Goal: Task Accomplishment & Management: Complete application form

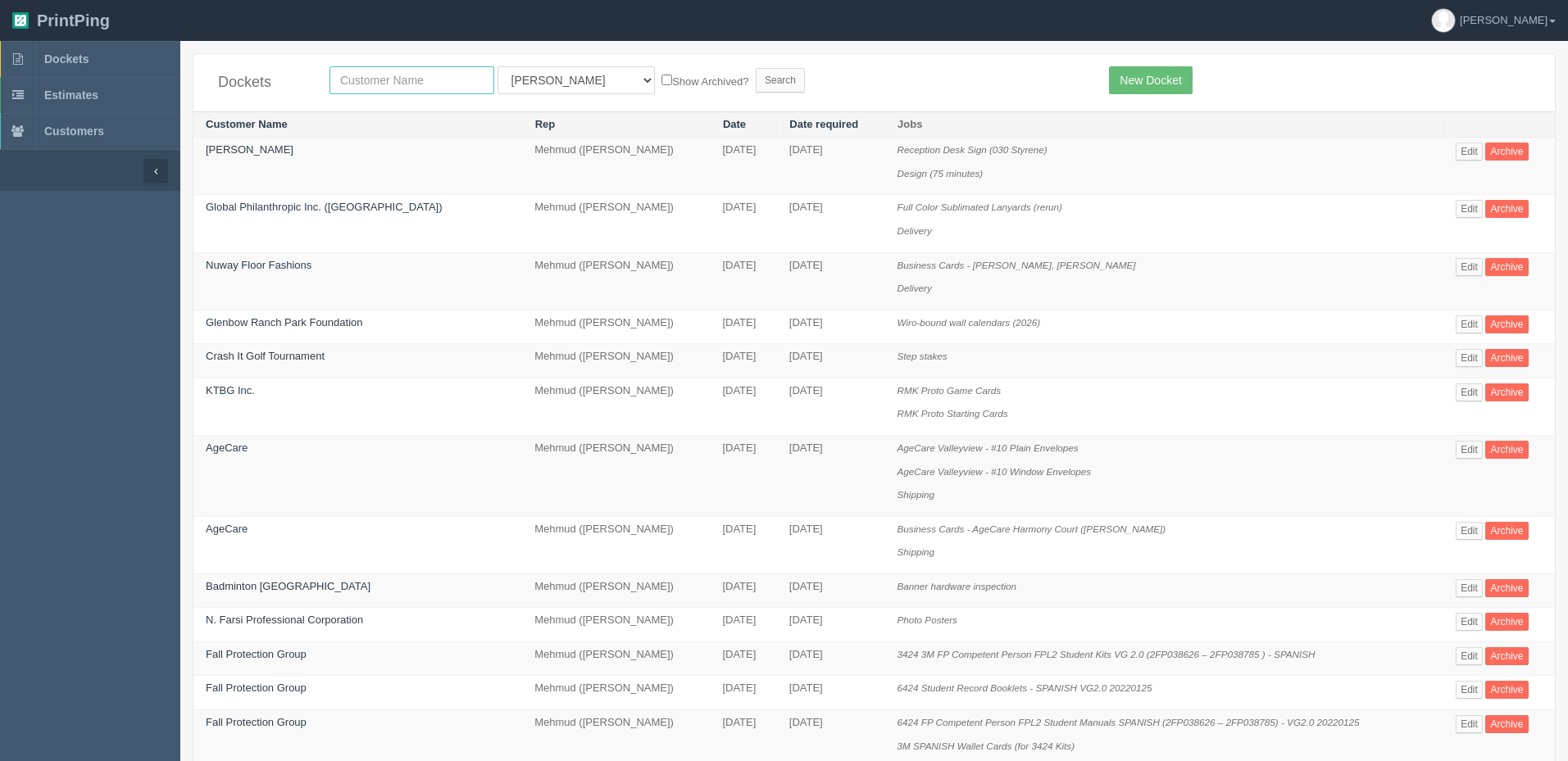
click at [417, 82] on input "text" at bounding box center [412, 81] width 165 height 27
type input "willow"
click at [756, 68] on input "Search" at bounding box center [780, 80] width 49 height 25
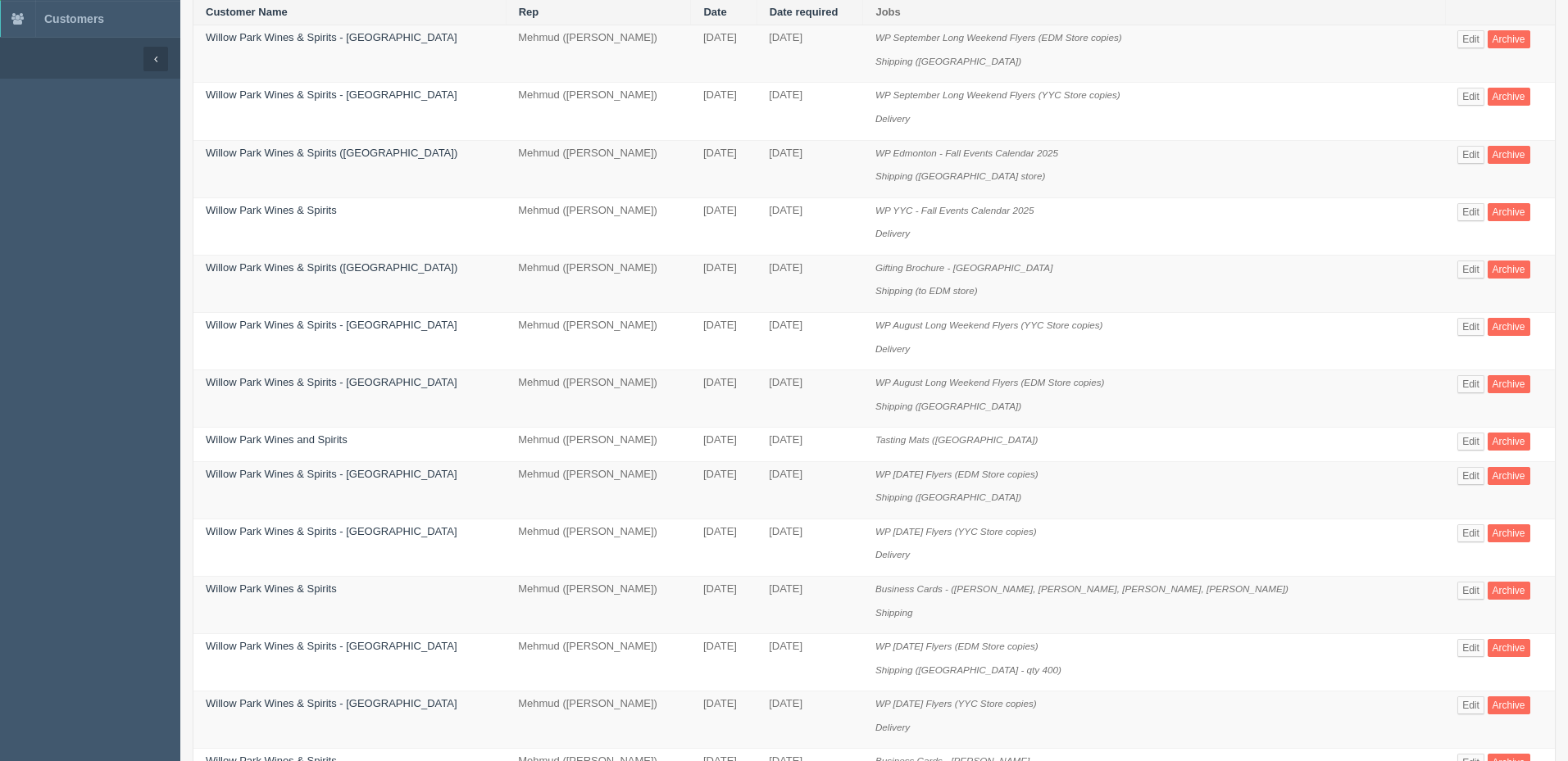
scroll to position [328, 0]
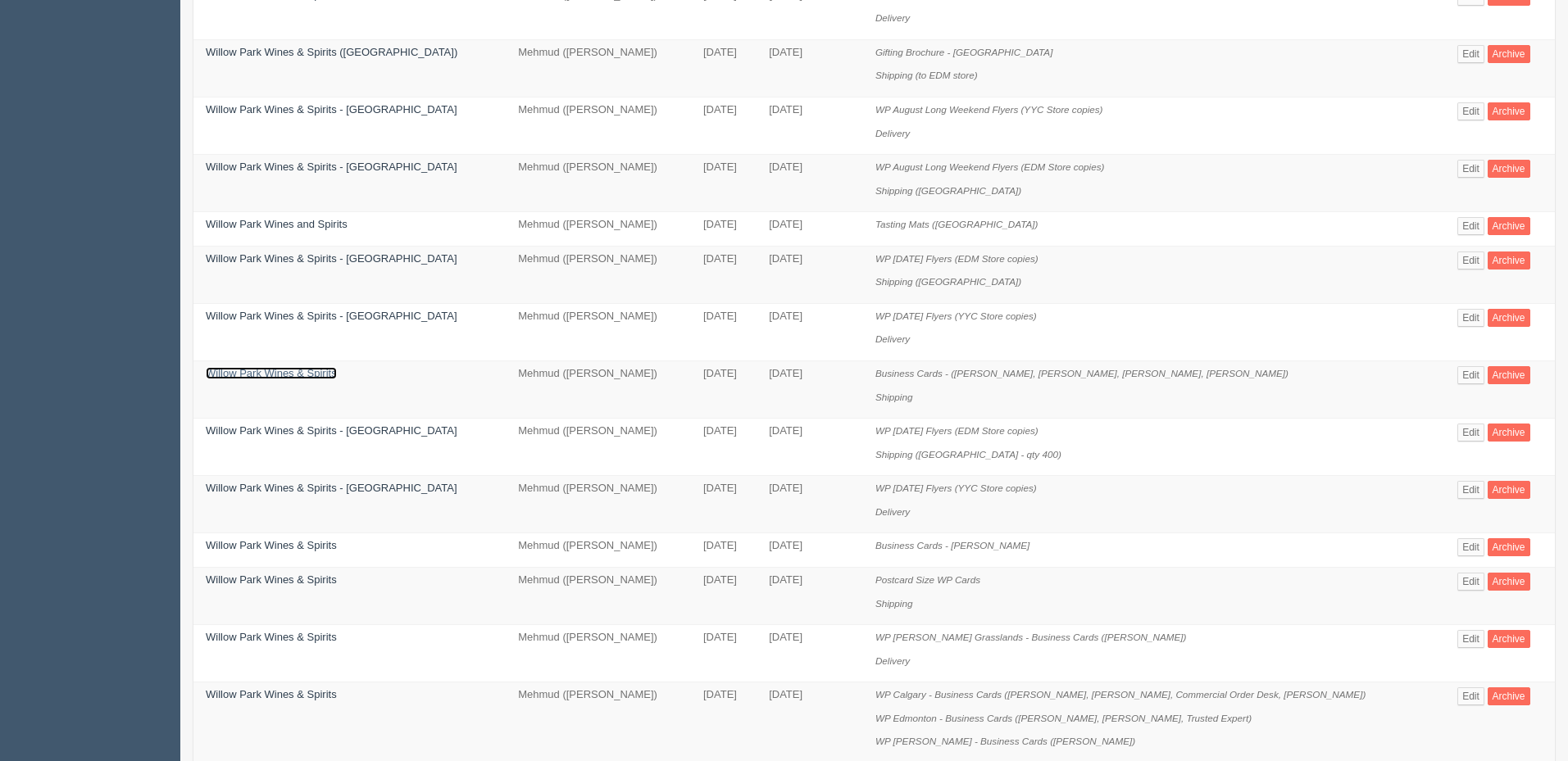
click at [279, 376] on link "Willow Park Wines & Spirits" at bounding box center [270, 373] width 131 height 13
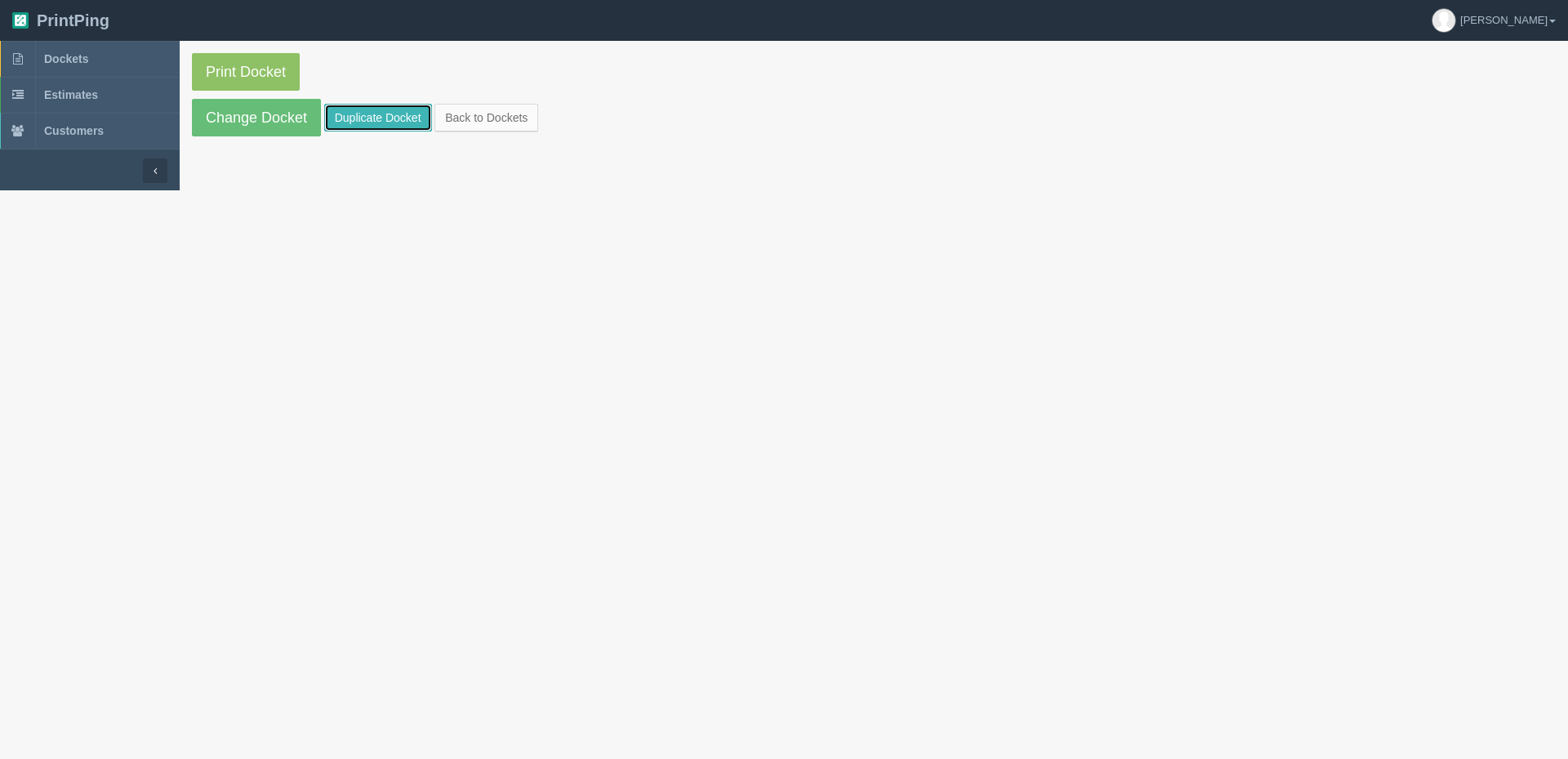
click at [363, 113] on link "Duplicate Docket" at bounding box center [378, 118] width 108 height 27
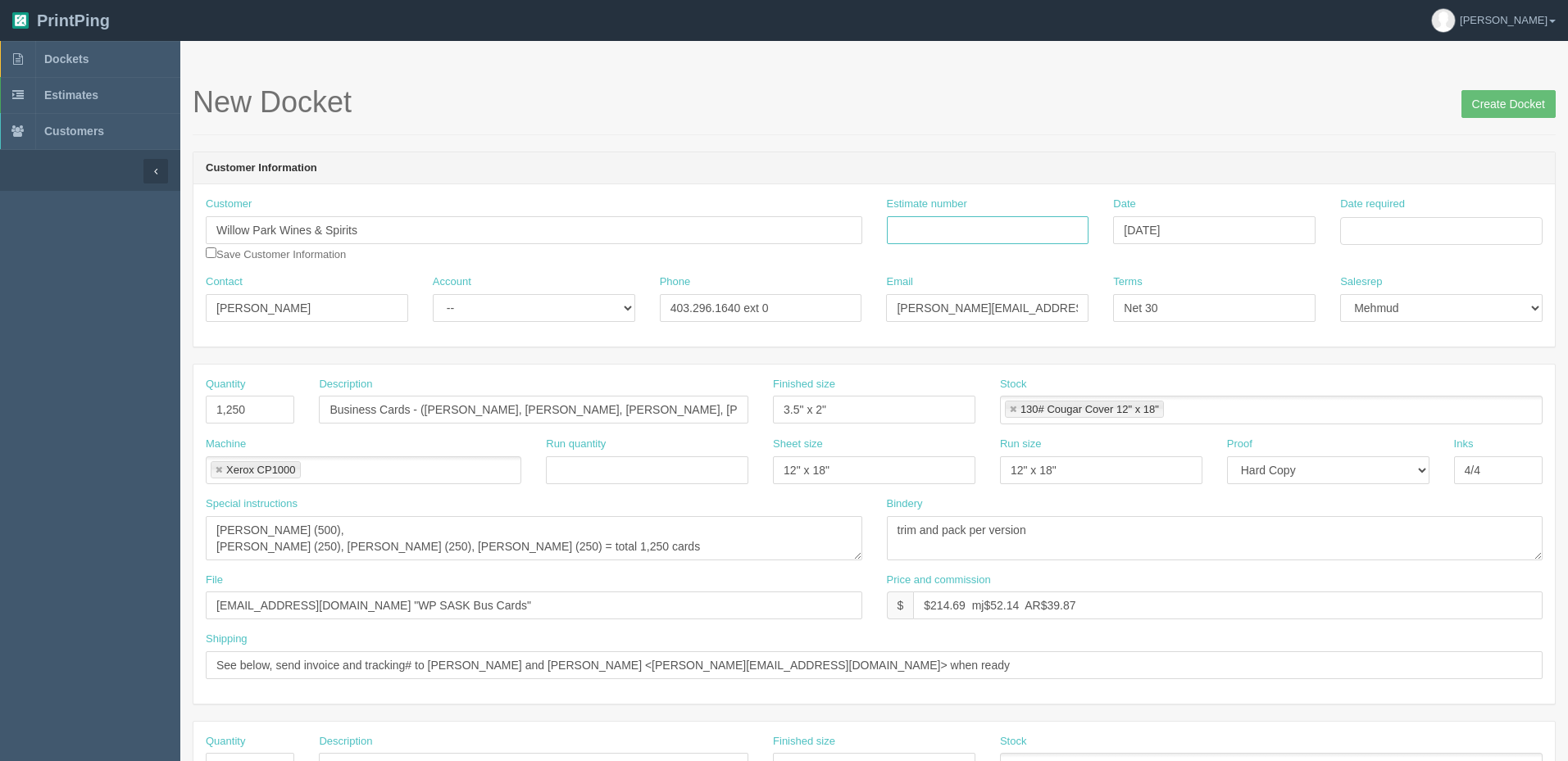
click at [1050, 226] on input "Estimate number" at bounding box center [987, 230] width 202 height 27
paste input "092173"
type input "092173"
click at [1353, 230] on input "Date required" at bounding box center [1441, 231] width 202 height 27
click at [1392, 404] on td "26" at bounding box center [1400, 411] width 21 height 24
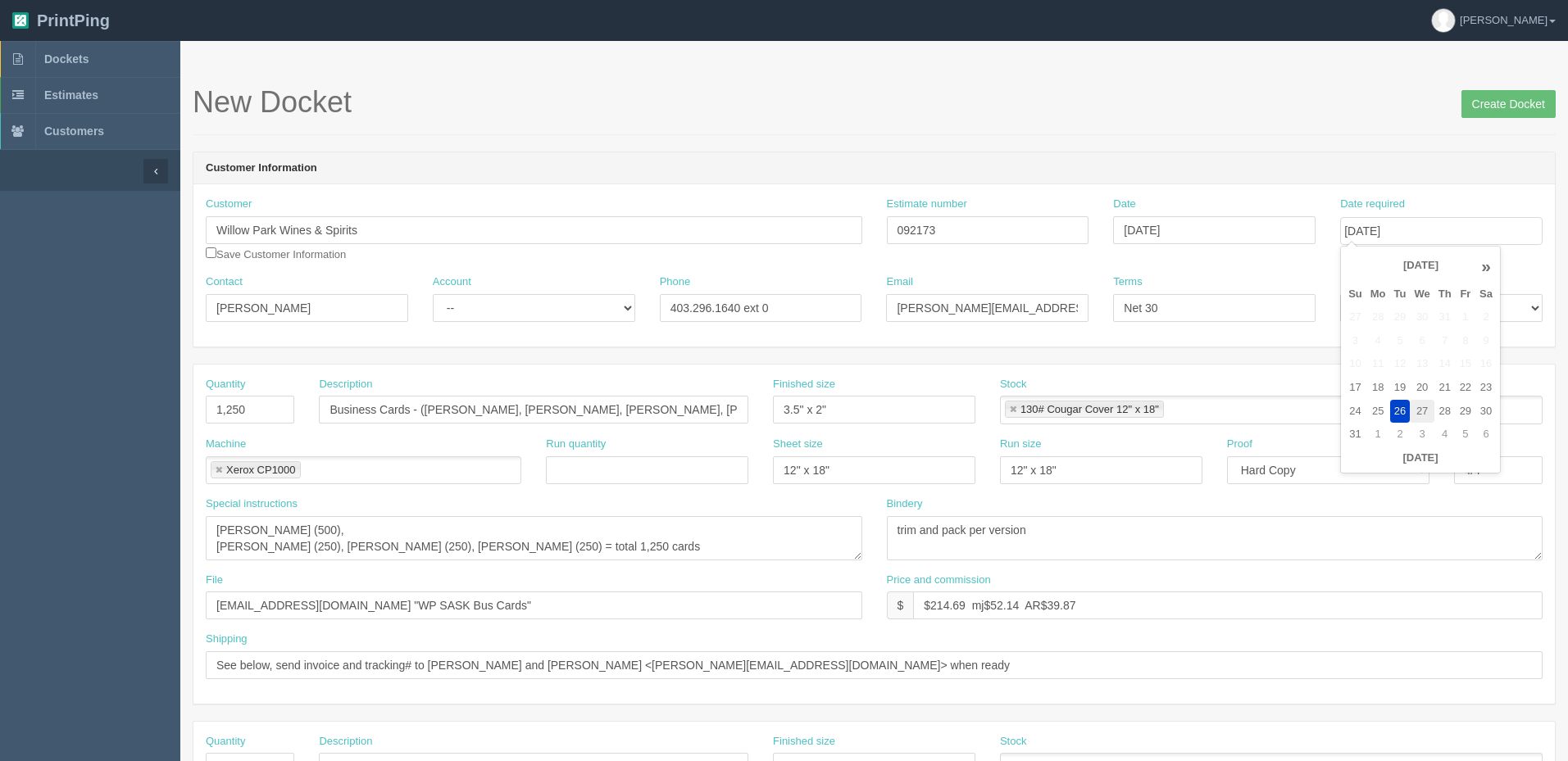
click at [1427, 409] on td "27" at bounding box center [1422, 411] width 24 height 24
type input "[DATE]"
click at [1126, 138] on form "New Docket Create Docket Customer Information Customer Willow Park Wines & Spir…" at bounding box center [873, 775] width 1363 height 1377
click at [484, 301] on select "-- Existing Client Allrush Client Rep Client" at bounding box center [533, 307] width 202 height 27
select select "Rep Client"
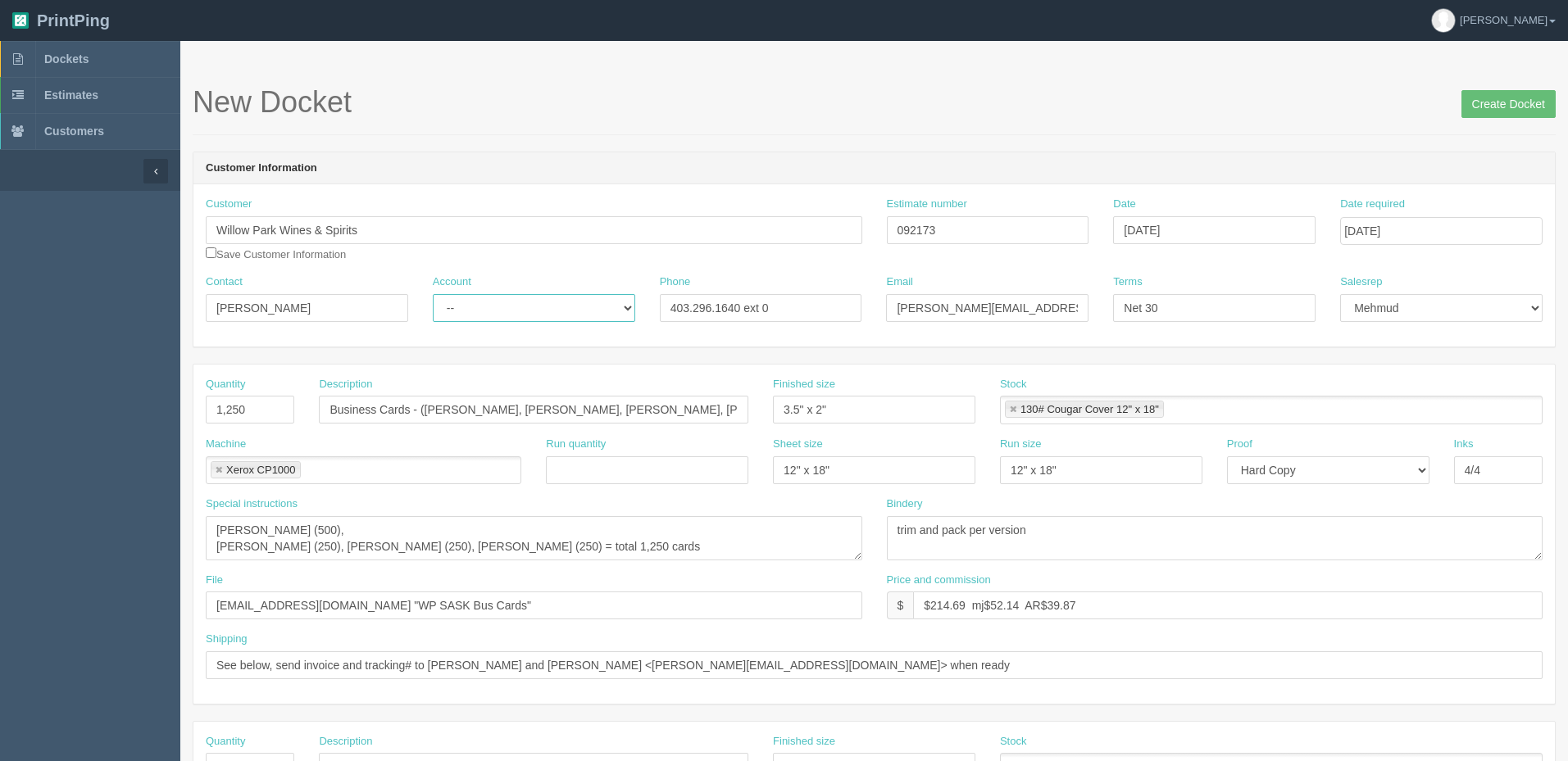
click at [432, 294] on select "-- Existing Client Allrush Client Rep Client" at bounding box center [533, 307] width 202 height 27
drag, startPoint x: 252, startPoint y: 410, endPoint x: 163, endPoint y: 392, distance: 90.8
click at [163, 392] on section "Dockets Estimates Customers" at bounding box center [784, 764] width 1568 height 1446
type input "750"
click at [418, 404] on input "Business Cards - ([PERSON_NAME], [PERSON_NAME], [PERSON_NAME], [PERSON_NAME])" at bounding box center [532, 409] width 429 height 27
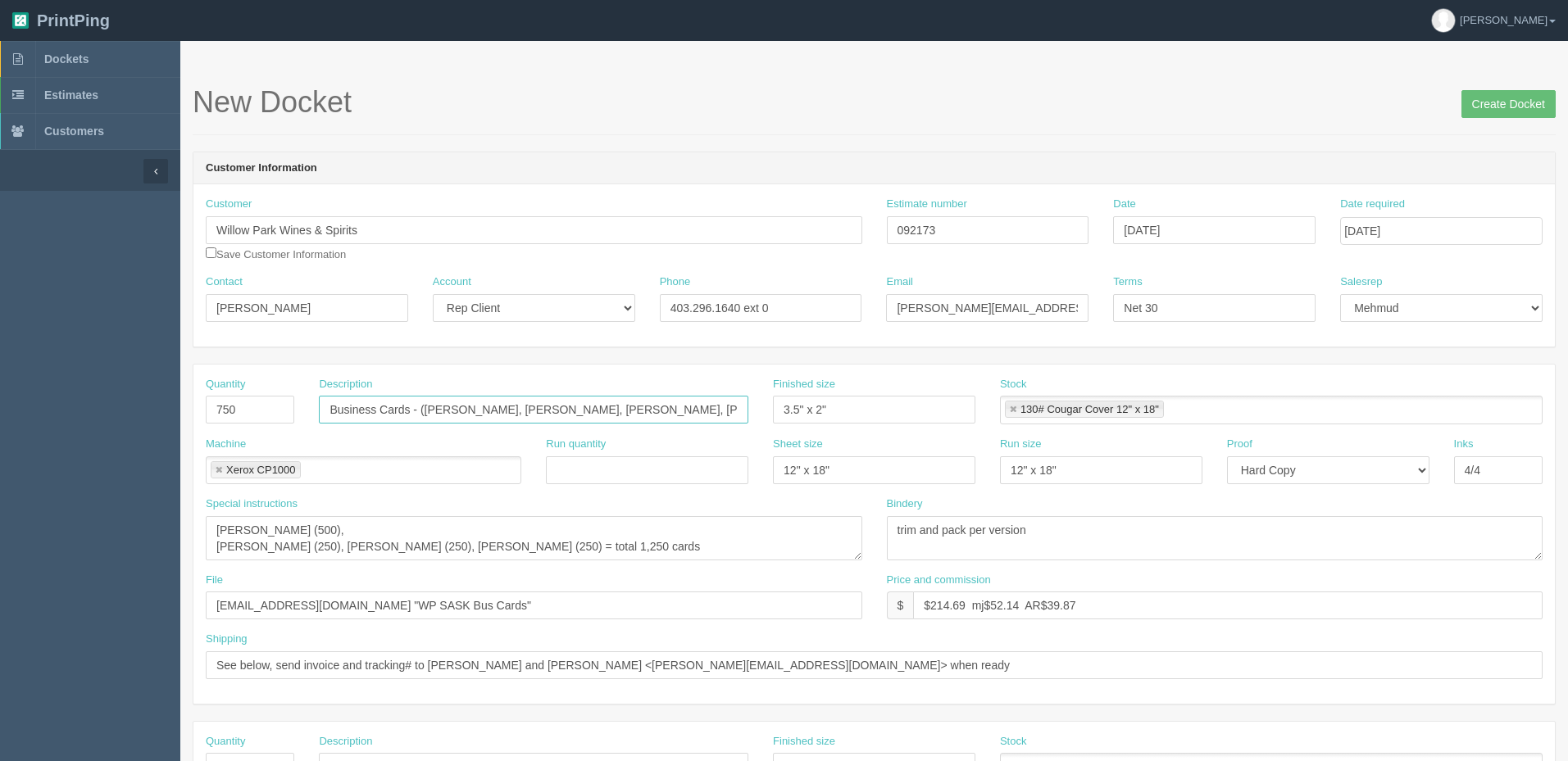
scroll to position [0, 2]
drag, startPoint x: 427, startPoint y: 408, endPoint x: 876, endPoint y: 411, distance: 449.0
click at [876, 411] on div "Quantity 750 Description Business Cards - (Leah Bantug, David Deacon, Tracey Gr…" at bounding box center [873, 407] width 1361 height 60
paste input "Aaron Fernandes"
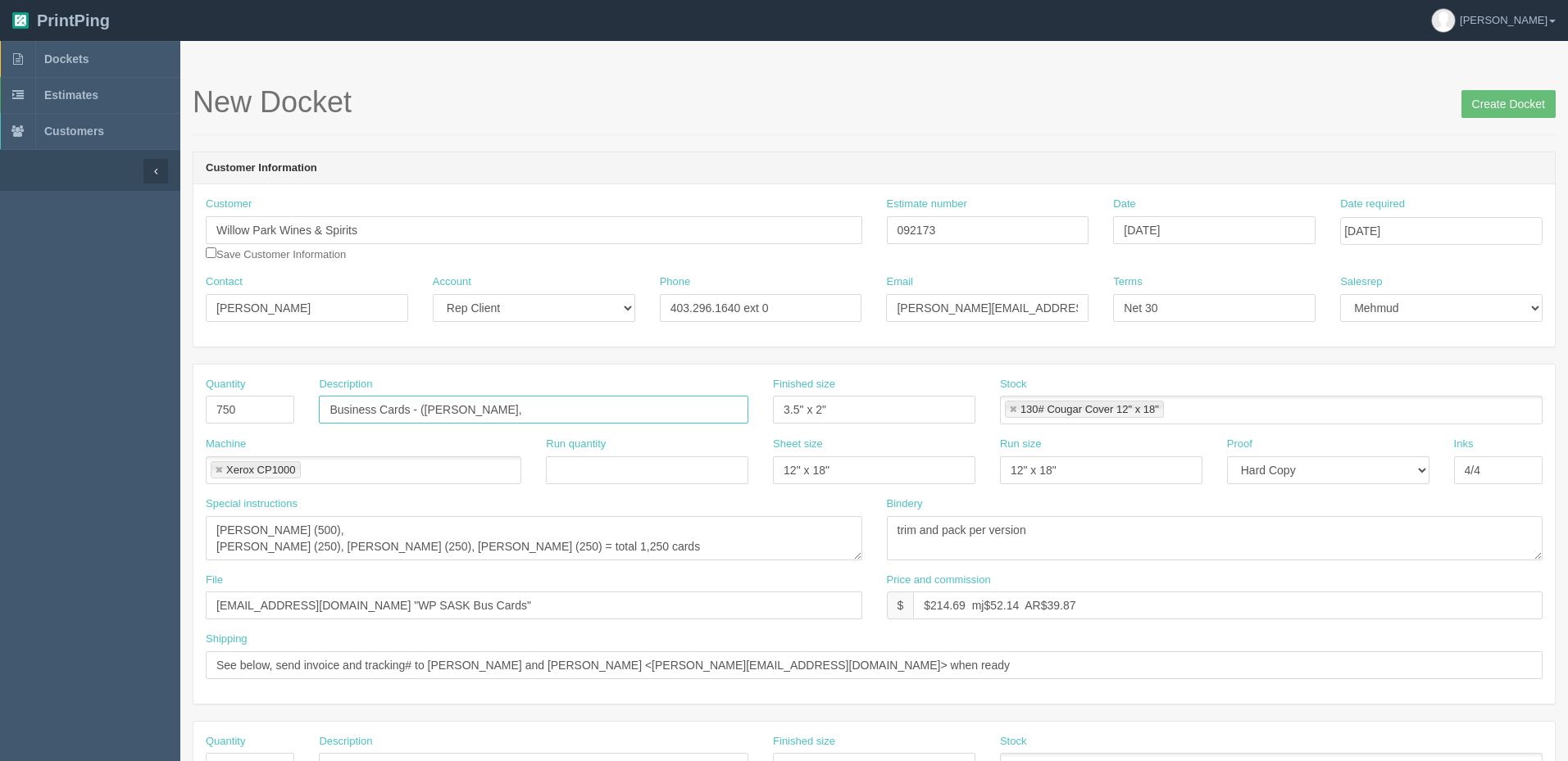
type input "Business Cards - (Aaron Fernandes,"
click at [437, 225] on input "Willow Park Wines & Spirits" at bounding box center [533, 230] width 656 height 27
type input "Willow Park Wines & Spirits - [GEOGRAPHIC_DATA]"
click at [1038, 226] on input "092173" at bounding box center [987, 230] width 202 height 27
click at [615, 415] on input "Business Cards - (Aaron Fernandes," at bounding box center [532, 409] width 429 height 27
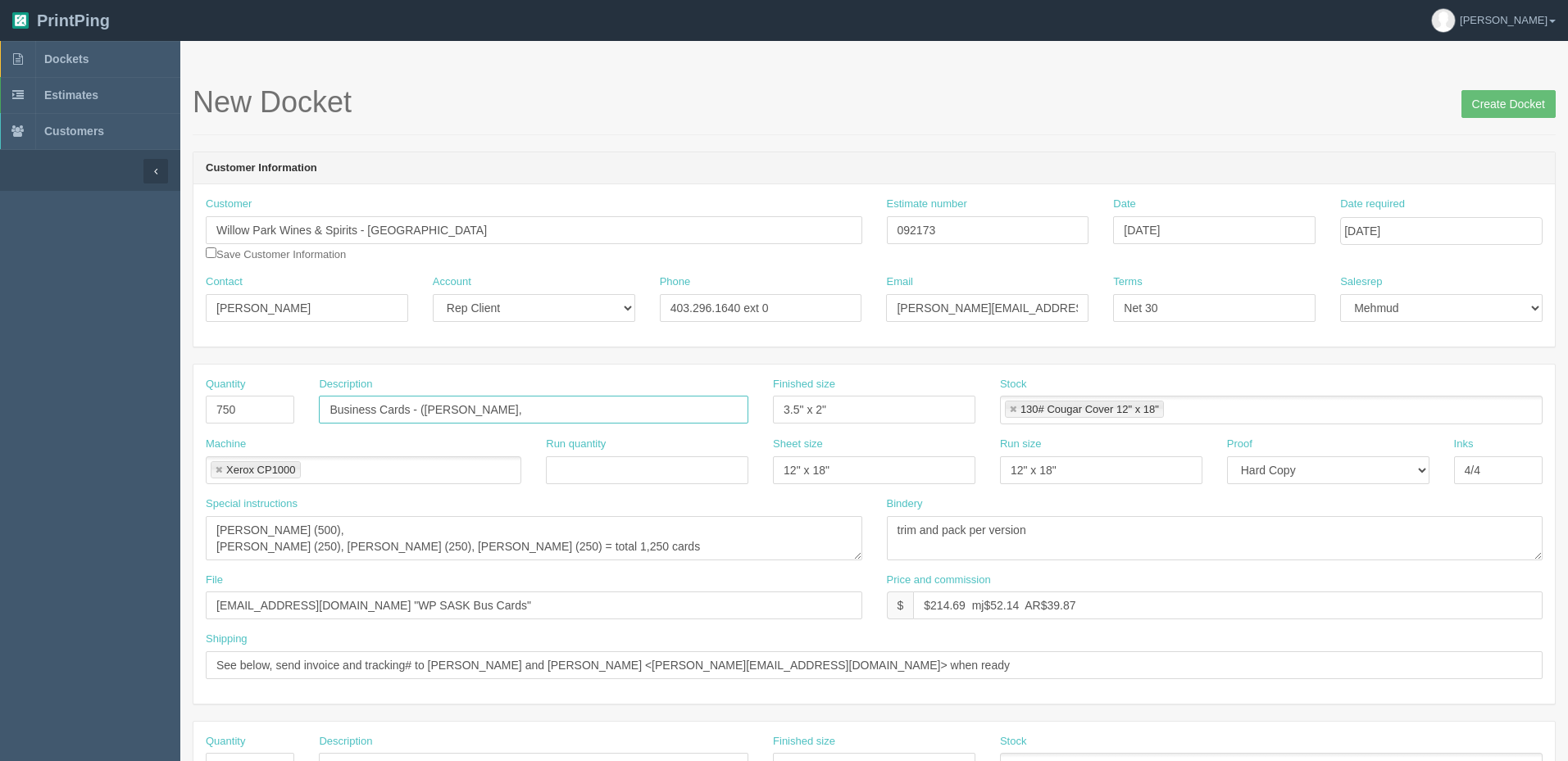
paste input "Eldin Campbell"
click at [674, 408] on input "Business Cards - (Aaron Fernandes, Eldin Campbell," at bounding box center [532, 409] width 429 height 27
paste input "Tony Kokoroyannis"
type input "Business Cards - ([PERSON_NAME], [PERSON_NAME], [PERSON_NAME])"
drag, startPoint x: 546, startPoint y: 547, endPoint x: 0, endPoint y: 471, distance: 551.3
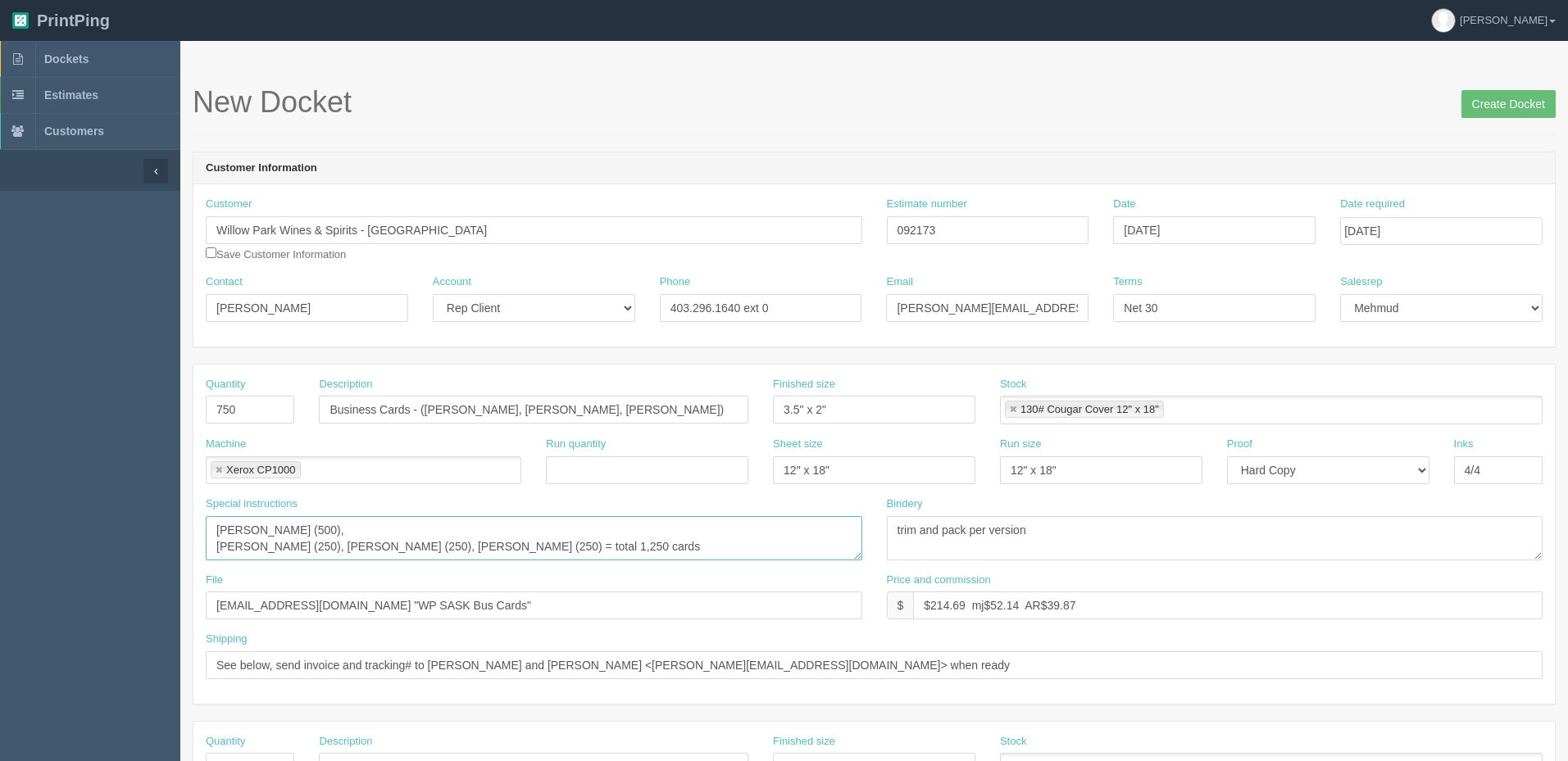
click at [0, 471] on section "Dockets Estimates Customers" at bounding box center [784, 764] width 1568 height 1446
type textarea "= total 1,250 cards"
paste textarea "Aaron Fernandes, Eldin Campbell, Tony Kokoroyannis"
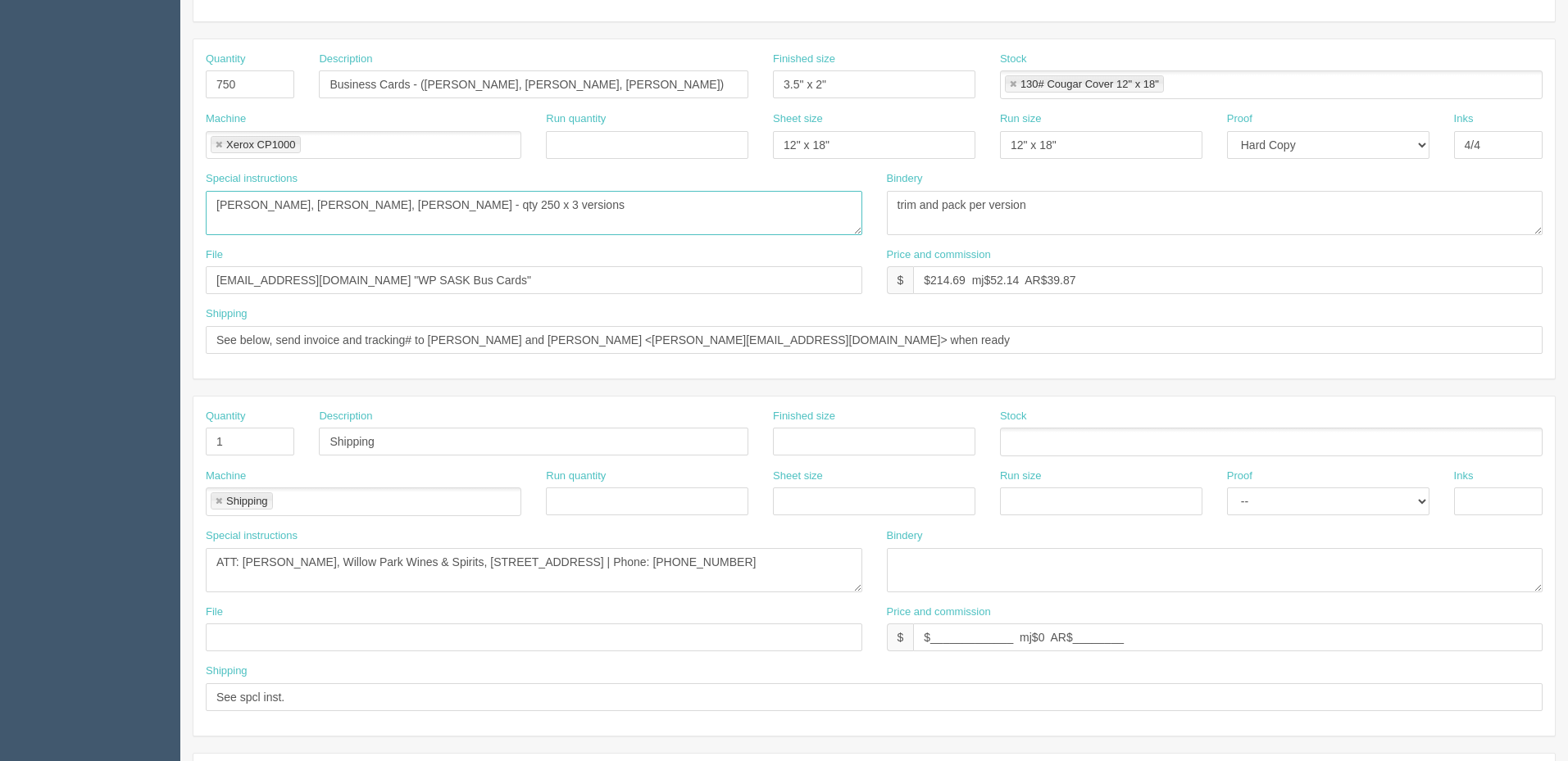
scroll to position [409, 0]
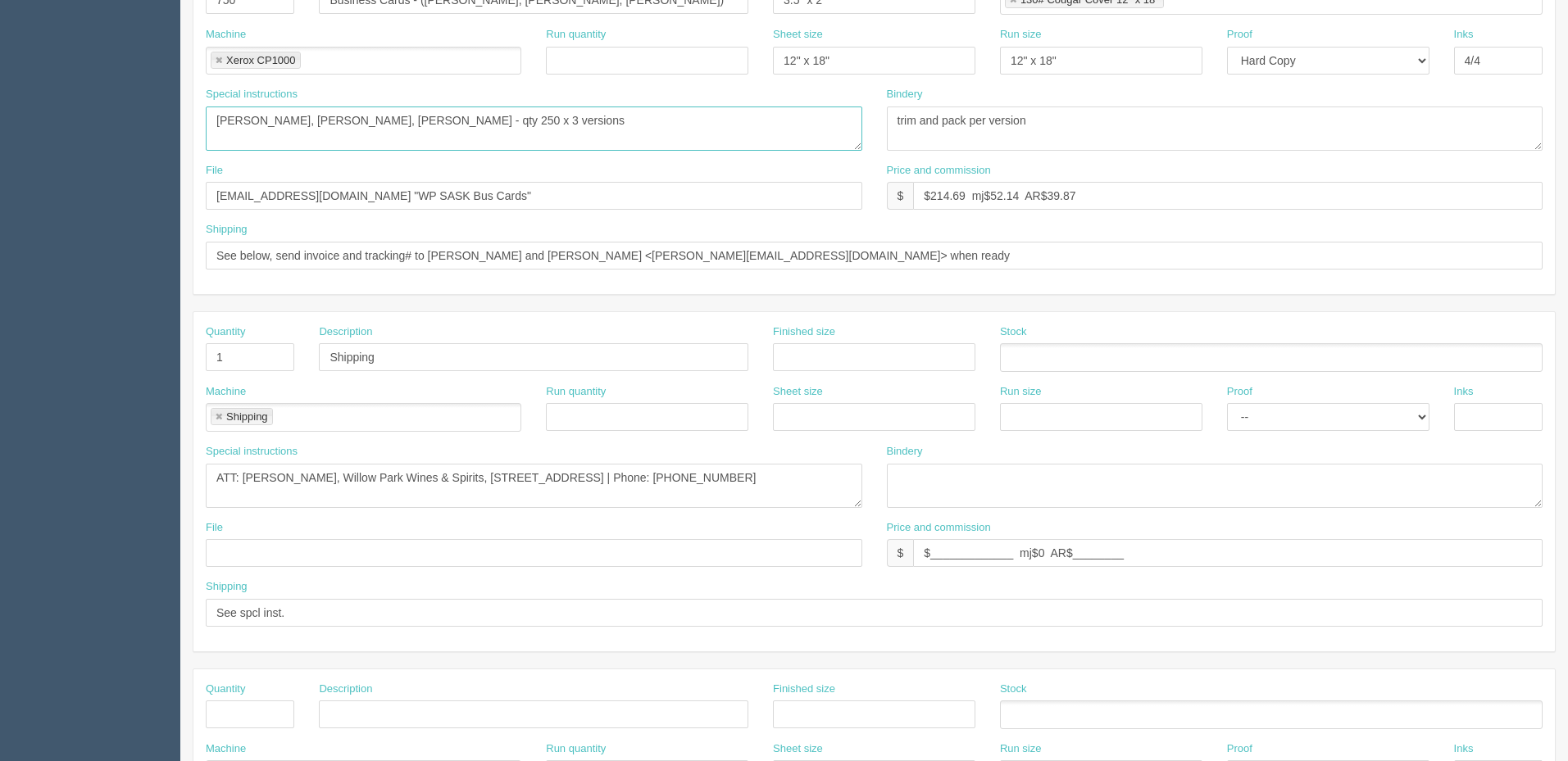
type textarea "Aaron Fernandes, Eldin Campbell, Tony Kokoroyannis - qty 250 x 3 versions"
click at [423, 195] on input "files@allrush.ca "WP SASK Bus Cards"" at bounding box center [533, 195] width 656 height 27
click at [353, 192] on input "files@allrush.ca "WP SASK Bus Cards"" at bounding box center [533, 195] width 656 height 27
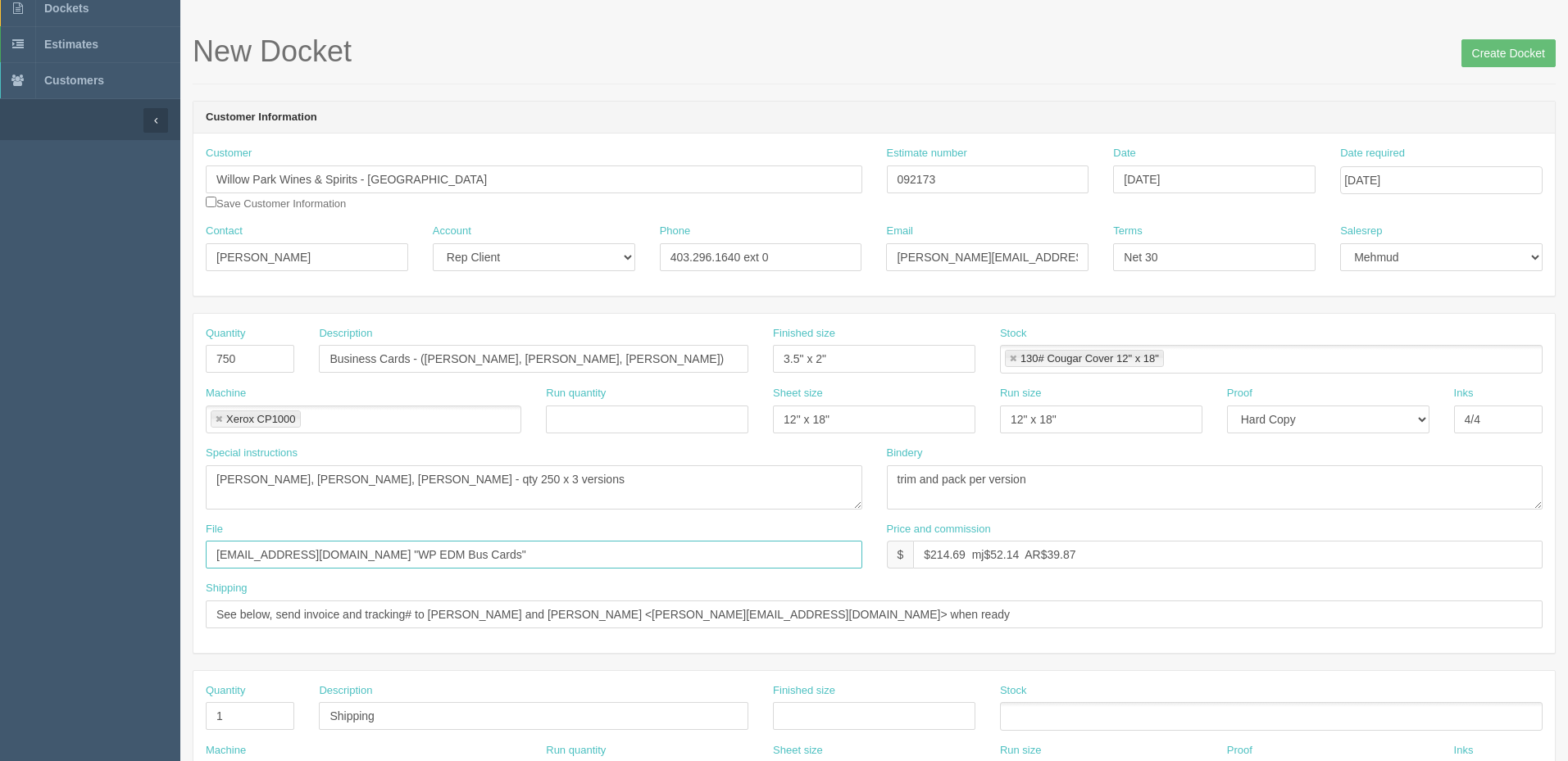
scroll to position [0, 0]
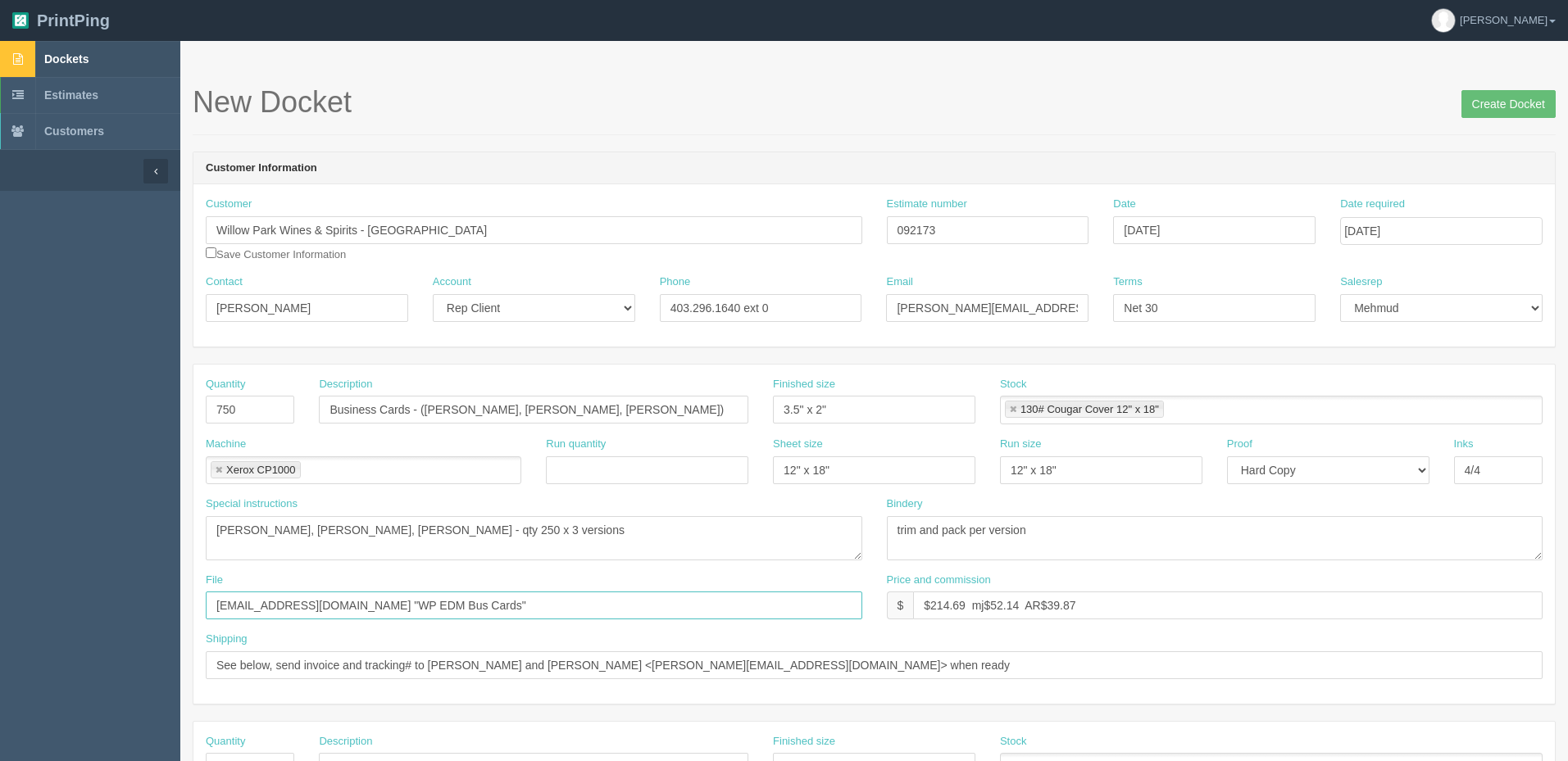
type input "files@allrush.ca "WP EDM Bus Cards""
click at [157, 58] on link "Dockets" at bounding box center [89, 59] width 180 height 36
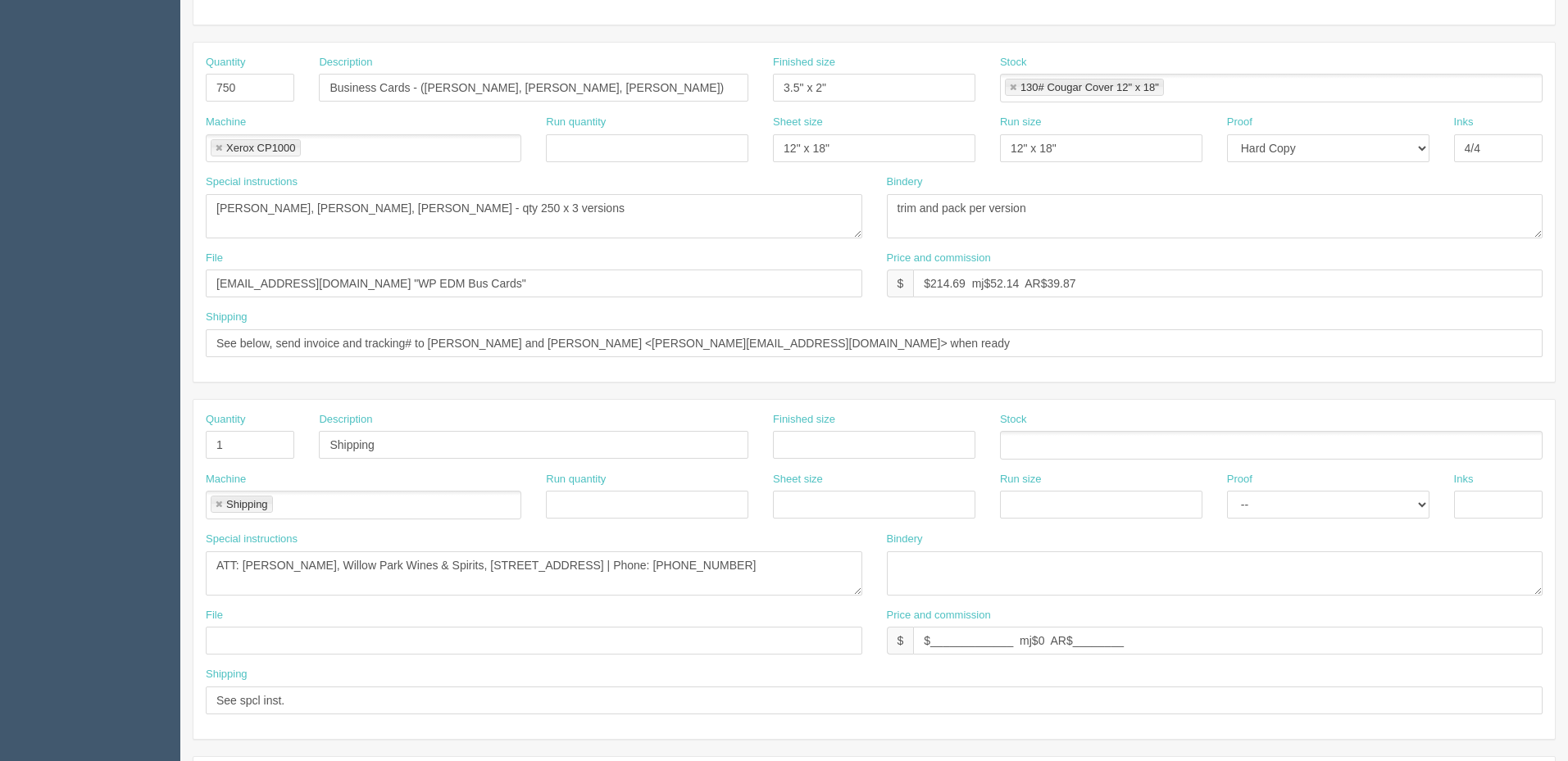
scroll to position [491, 0]
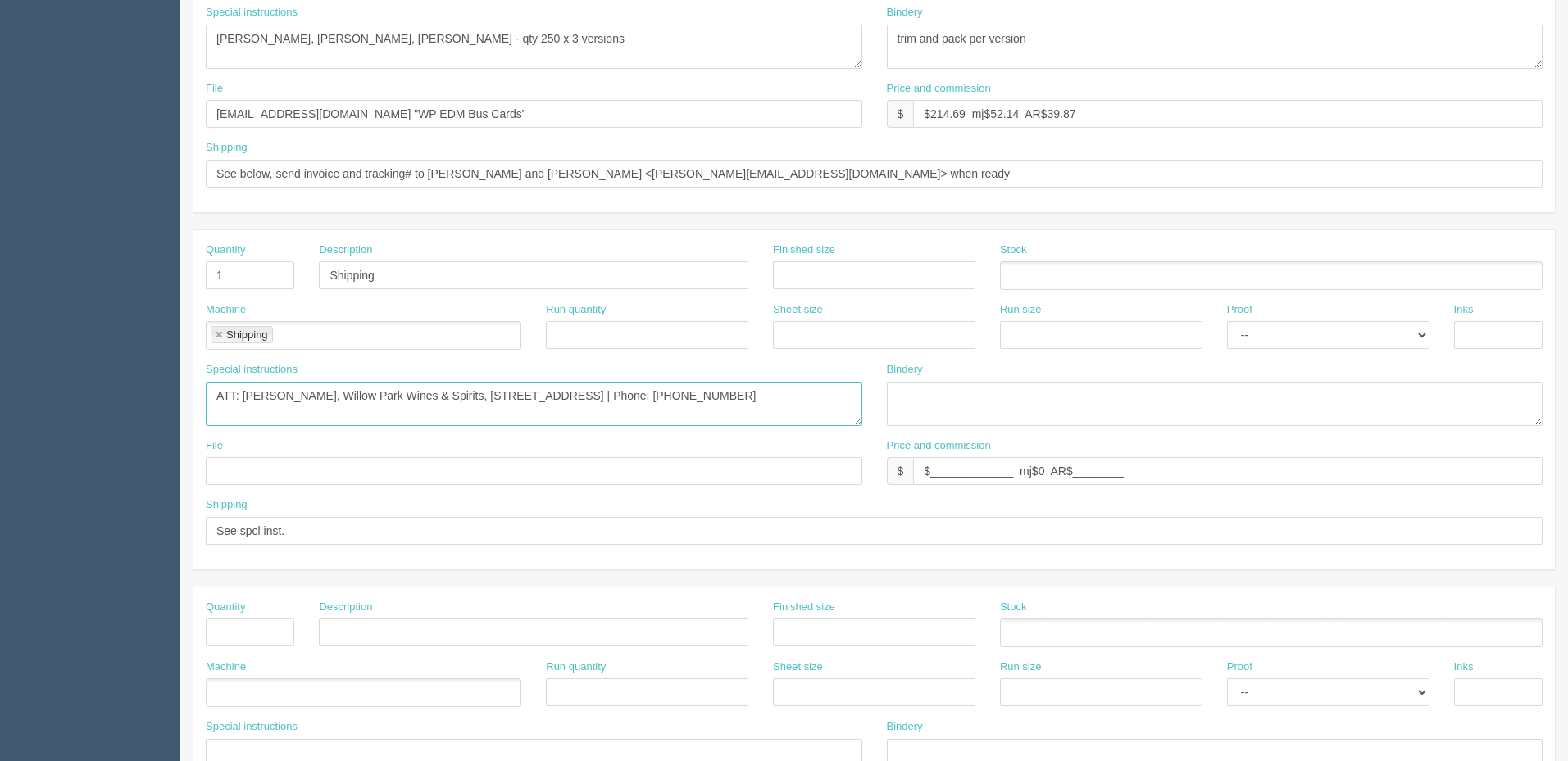
drag, startPoint x: 411, startPoint y: 422, endPoint x: 353, endPoint y: 420, distance: 58.0
click at [411, 422] on textarea "ATT: Leah Bantug, Willow Park Wines & Spirits, 110 3120 8th St E, Saskatoon, SK…" at bounding box center [533, 404] width 656 height 44
drag, startPoint x: 800, startPoint y: 395, endPoint x: 1266, endPoint y: 396, distance: 466.0
click at [1266, 396] on div "Special instructions ATT: Leah Bantug, Willow Park Wines & Spirits, 110 3120 8t…" at bounding box center [873, 401] width 1361 height 77
paste textarea "ATT: Store Manager, 1215 175 St SW, Edmonton, AB T6W 4H3"
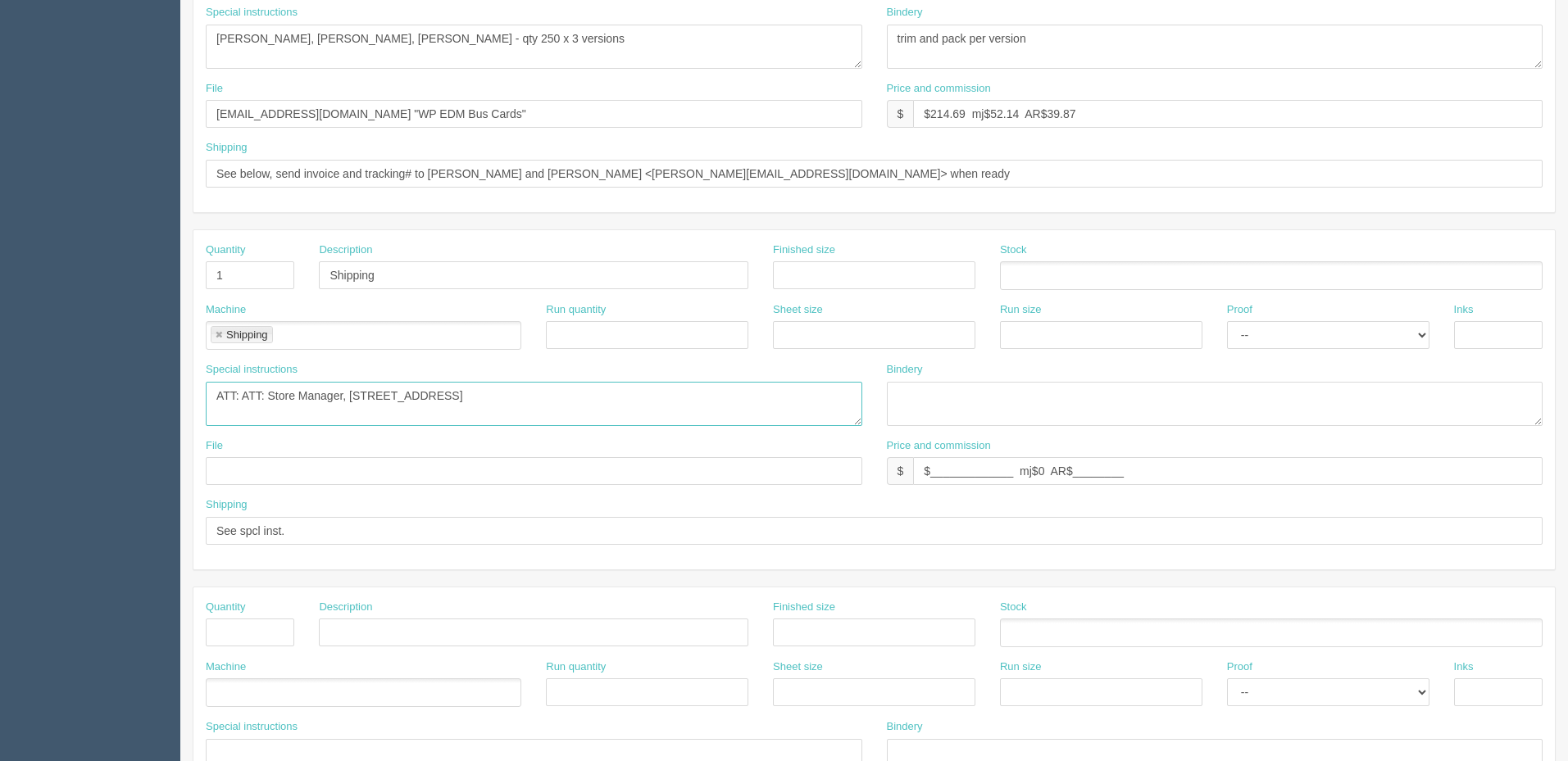
type textarea "ATT: ATT: Store Manager, 1215 175 St SW, Edmonton, AB T6W 4H3"
drag, startPoint x: 337, startPoint y: 525, endPoint x: 122, endPoint y: 508, distance: 215.7
click at [122, 508] on section "Dockets Estimates Customers" at bounding box center [784, 272] width 1568 height 1446
paste input "nd ground to each location Purolator | MUSTD DELIVER by 18th AUGUST FIRM IN HAN…"
drag, startPoint x: 472, startPoint y: 529, endPoint x: 617, endPoint y: 589, distance: 156.9
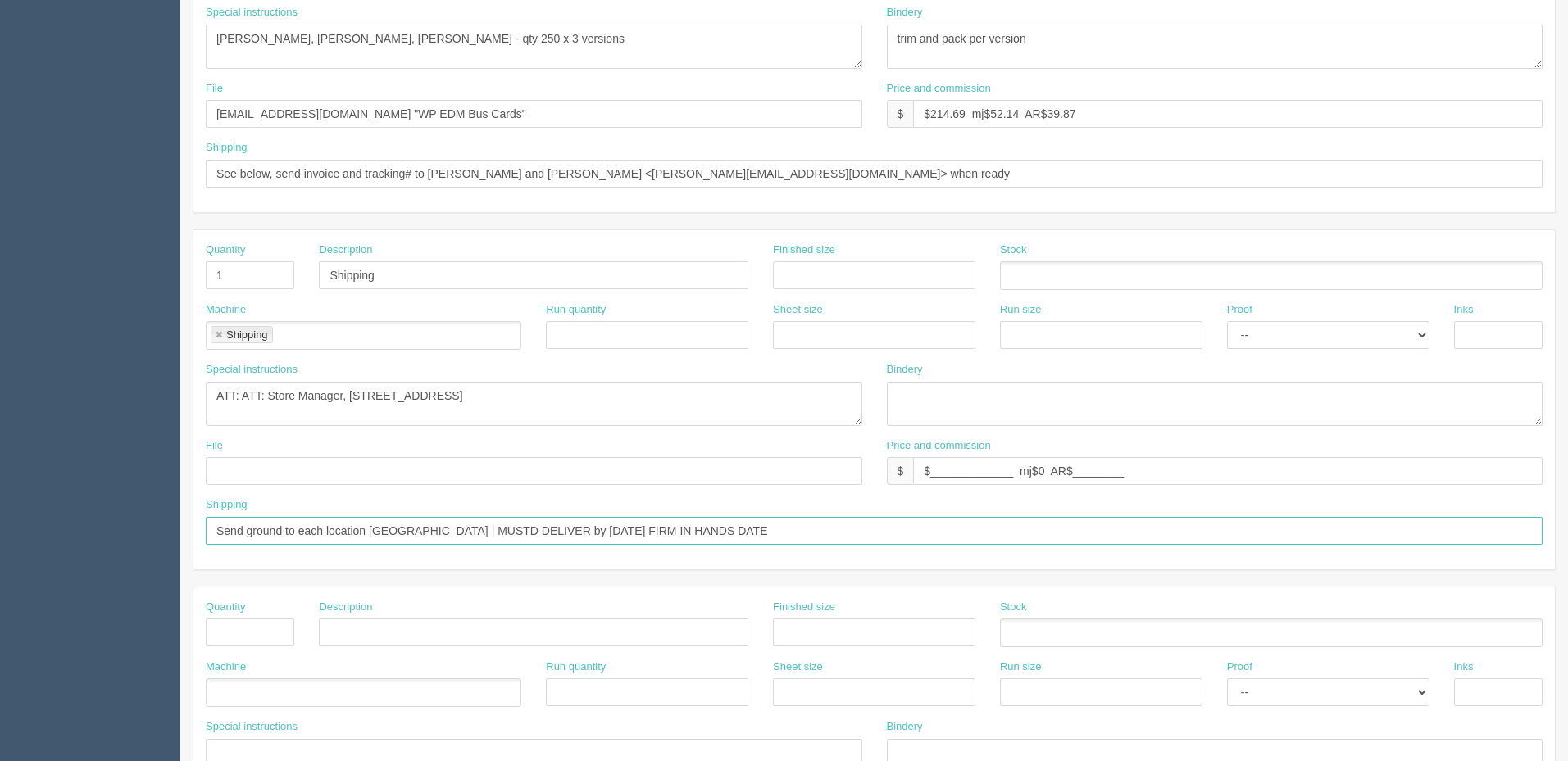
click at [472, 529] on input "Send ground to each location Purolator | MUSTD DELIVER by 18th AUGUST FIRM IN H…" at bounding box center [873, 530] width 1336 height 27
click at [411, 527] on input "See spcl inst | MUST DELIVER by 18th AUGUST FIRM IN HANDS DATE" at bounding box center [873, 530] width 1336 height 27
type input "See spcl inst | MUST DELIVER by 28th AUGUST FIRM IN HANDS DATE"
click at [679, 394] on textarea "ATT: Leah Bantug, Willow Park Wines & Spirits, 110 3120 8th St E, Saskatoon, SK…" at bounding box center [533, 404] width 656 height 44
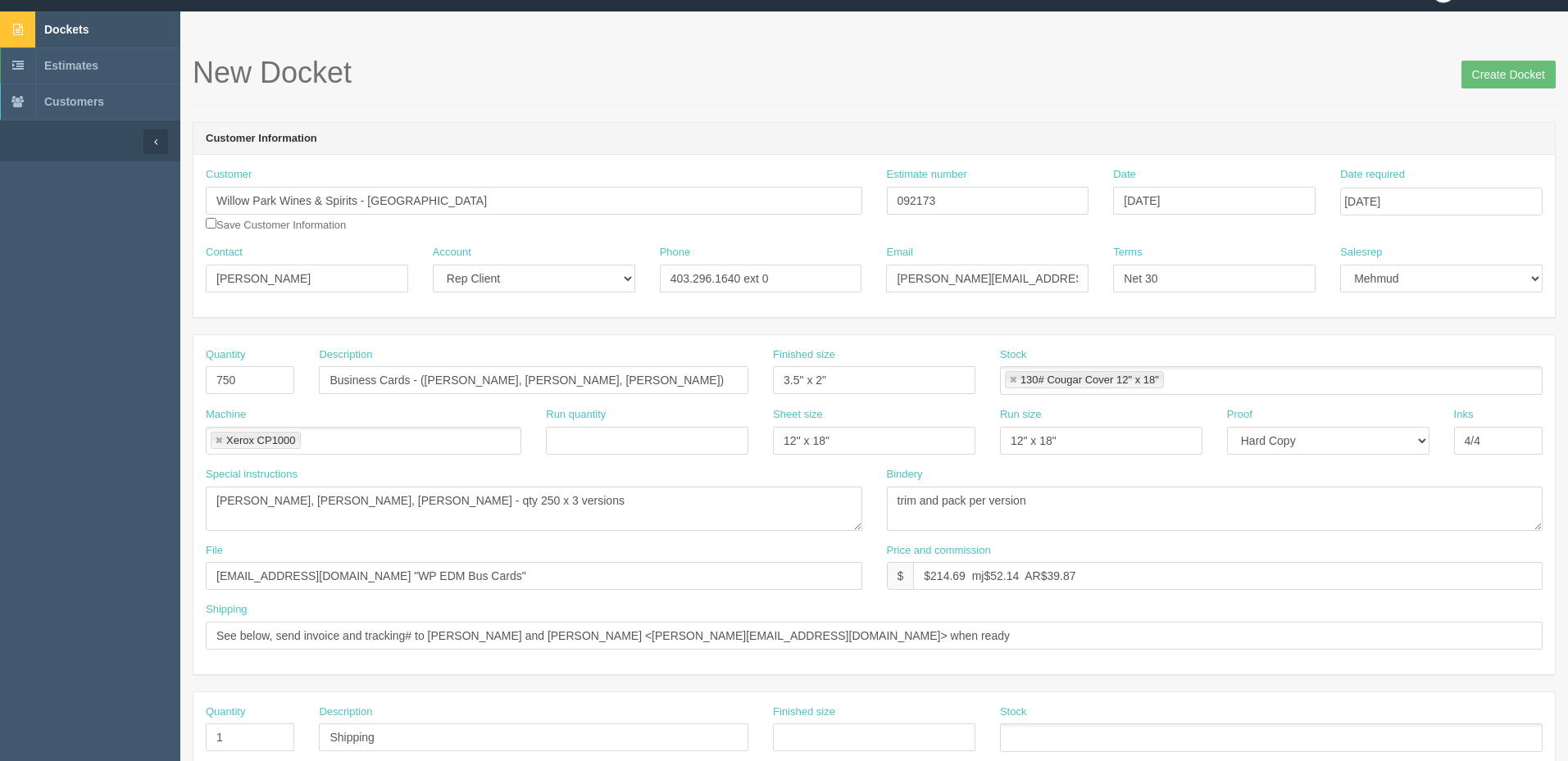
scroll to position [0, 0]
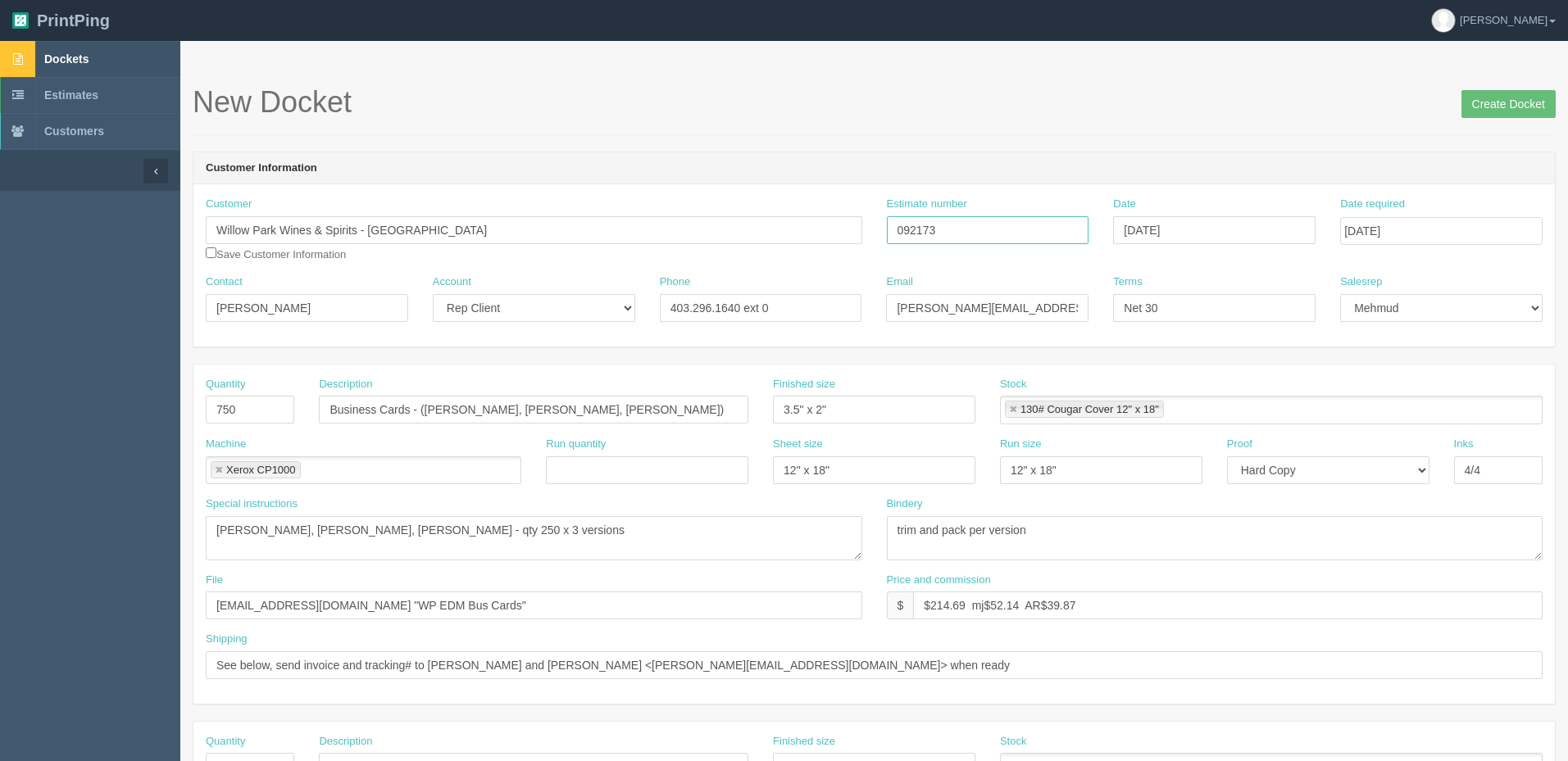
drag, startPoint x: 783, startPoint y: 232, endPoint x: 718, endPoint y: 232, distance: 65.0
click at [718, 232] on div "Customer Willow Park Wines & Spirits - Edmonton Willow Park Wines & Spirits - E…" at bounding box center [873, 235] width 1361 height 78
drag, startPoint x: 930, startPoint y: 604, endPoint x: 1895, endPoint y: 491, distance: 971.6
click at [1567, 491] on html "PrintPing Zack Edit account ( zack@allrush.ca ) Logout Dockets Estimates" at bounding box center [784, 743] width 1568 height 1488
click at [1077, 606] on input "$165 mj$ AR$" at bounding box center [1227, 605] width 630 height 27
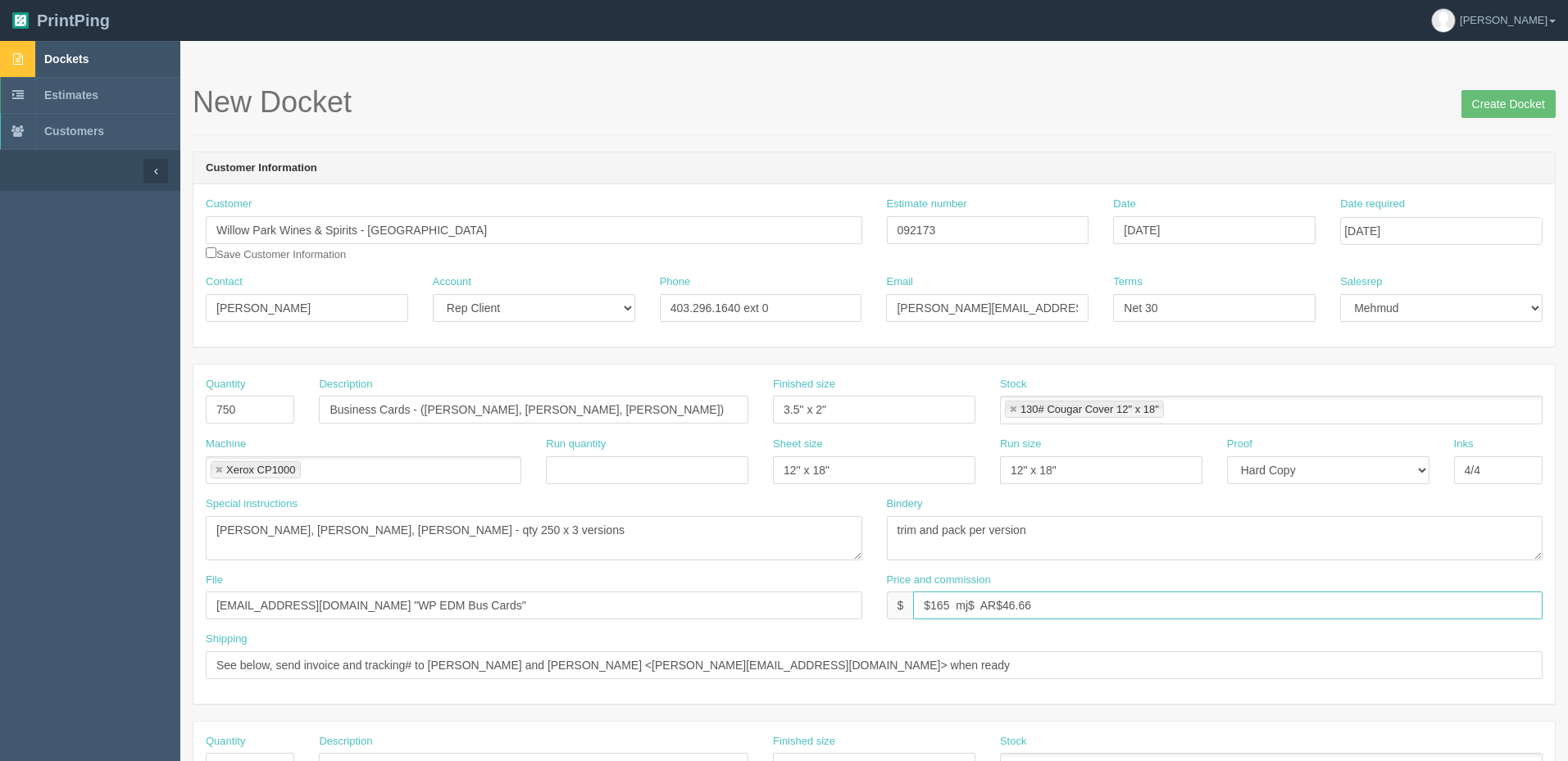
drag, startPoint x: 974, startPoint y: 603, endPoint x: 1093, endPoint y: 637, distance: 123.8
click at [974, 603] on input "$165 mj$ AR$46.66" at bounding box center [1227, 605] width 630 height 27
type input "$165 mj$53.17 AR$46.66"
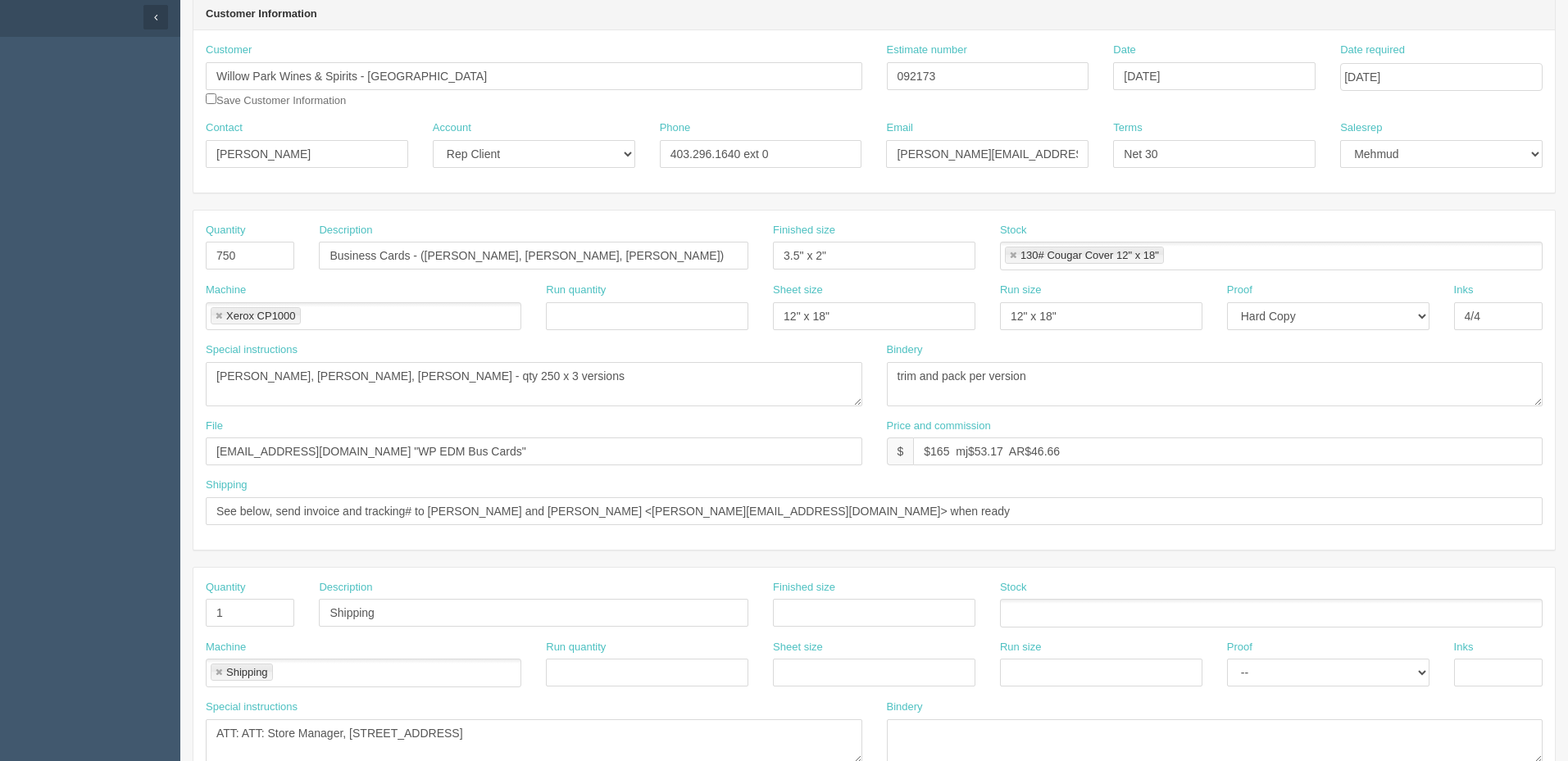
scroll to position [164, 0]
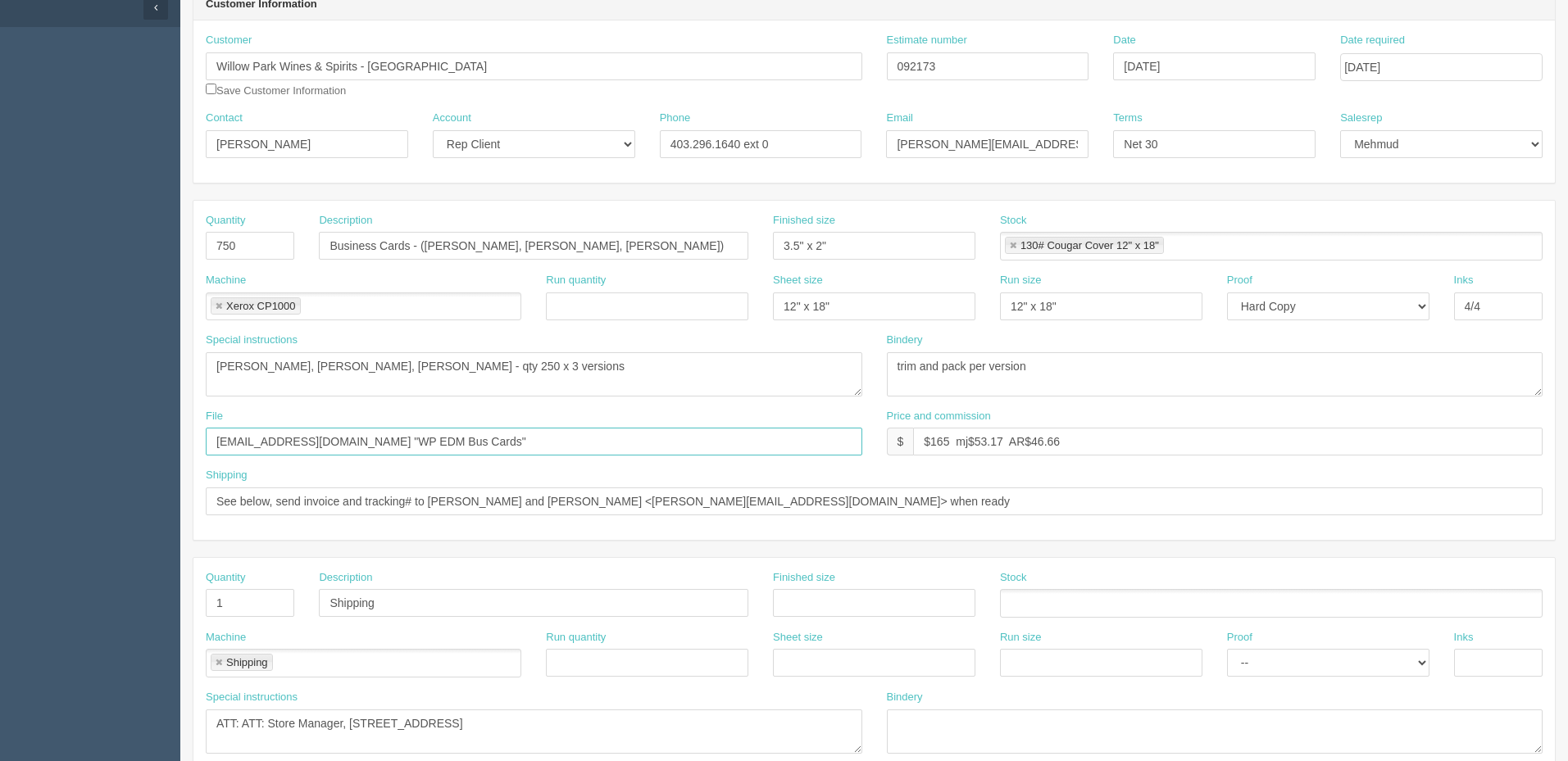
click at [427, 444] on input "files@allrush.ca "WP EDM Bus Cards"" at bounding box center [533, 441] width 656 height 27
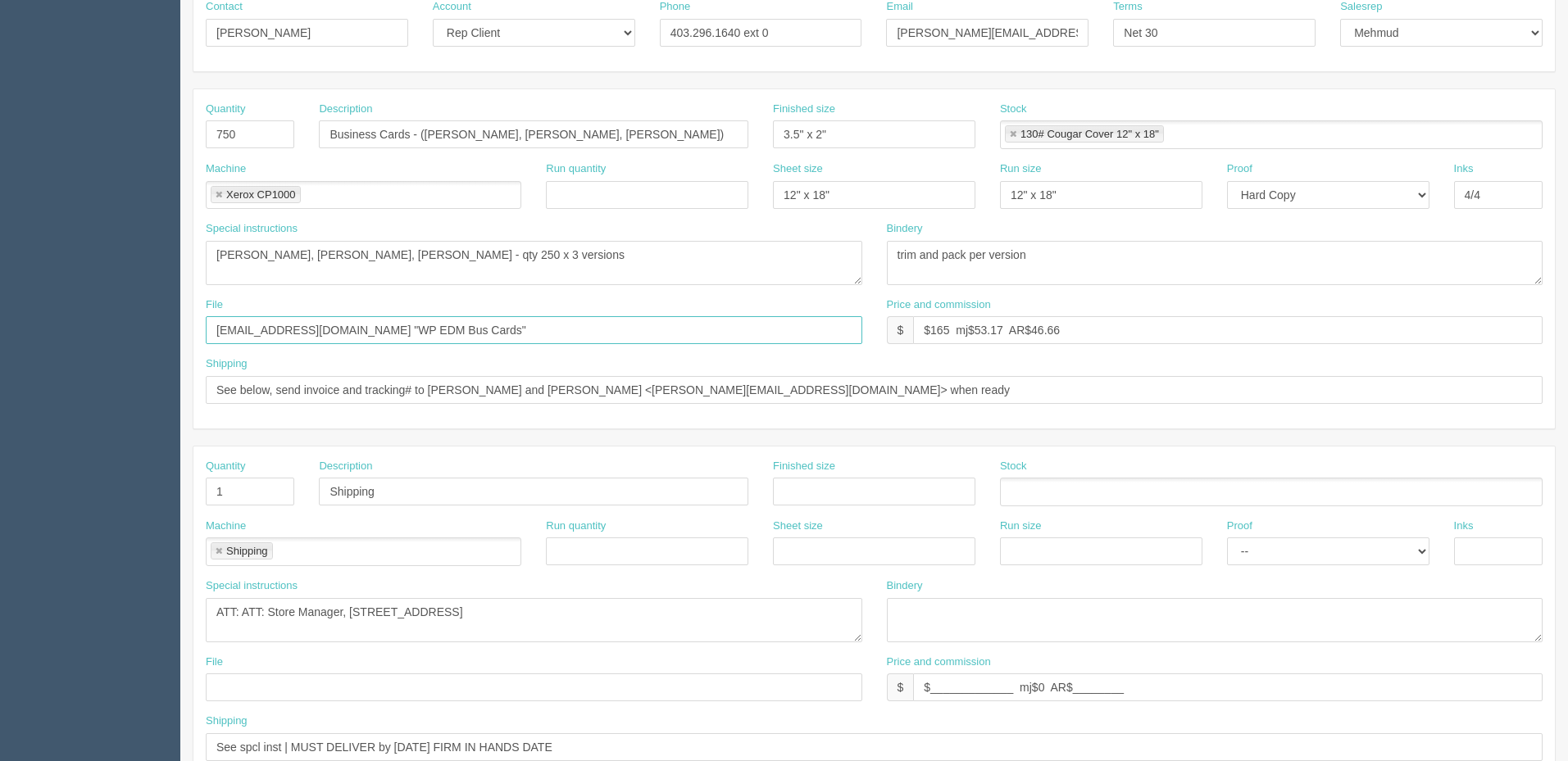
scroll to position [328, 0]
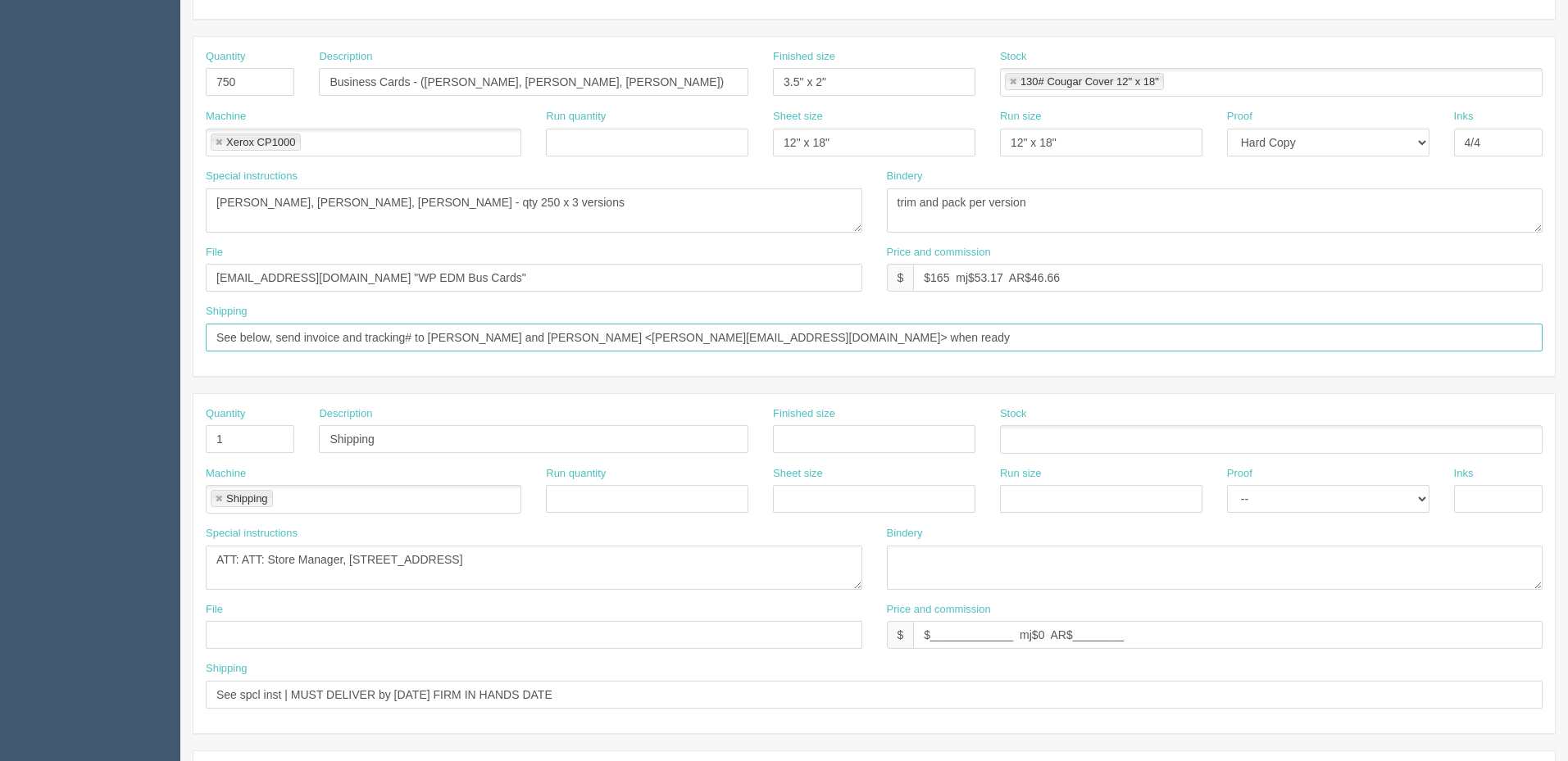
drag, startPoint x: 487, startPoint y: 333, endPoint x: 713, endPoint y: 338, distance: 226.1
click at [713, 338] on input "See below, send invoice and tracking# to Jeff Lewis and Leah Bantug <leah@willo…" at bounding box center [873, 337] width 1336 height 27
click at [535, 335] on input "See below, send invoice and tracking# to Jeff Lewis and Leah Bantug <leah@willo…" at bounding box center [873, 337] width 1336 height 27
drag, startPoint x: 513, startPoint y: 336, endPoint x: 705, endPoint y: 338, distance: 192.0
click at [705, 338] on input "See below, send invoice and tracking# to Jeff Lewis and Leah Bantug <leah@willo…" at bounding box center [873, 337] width 1336 height 27
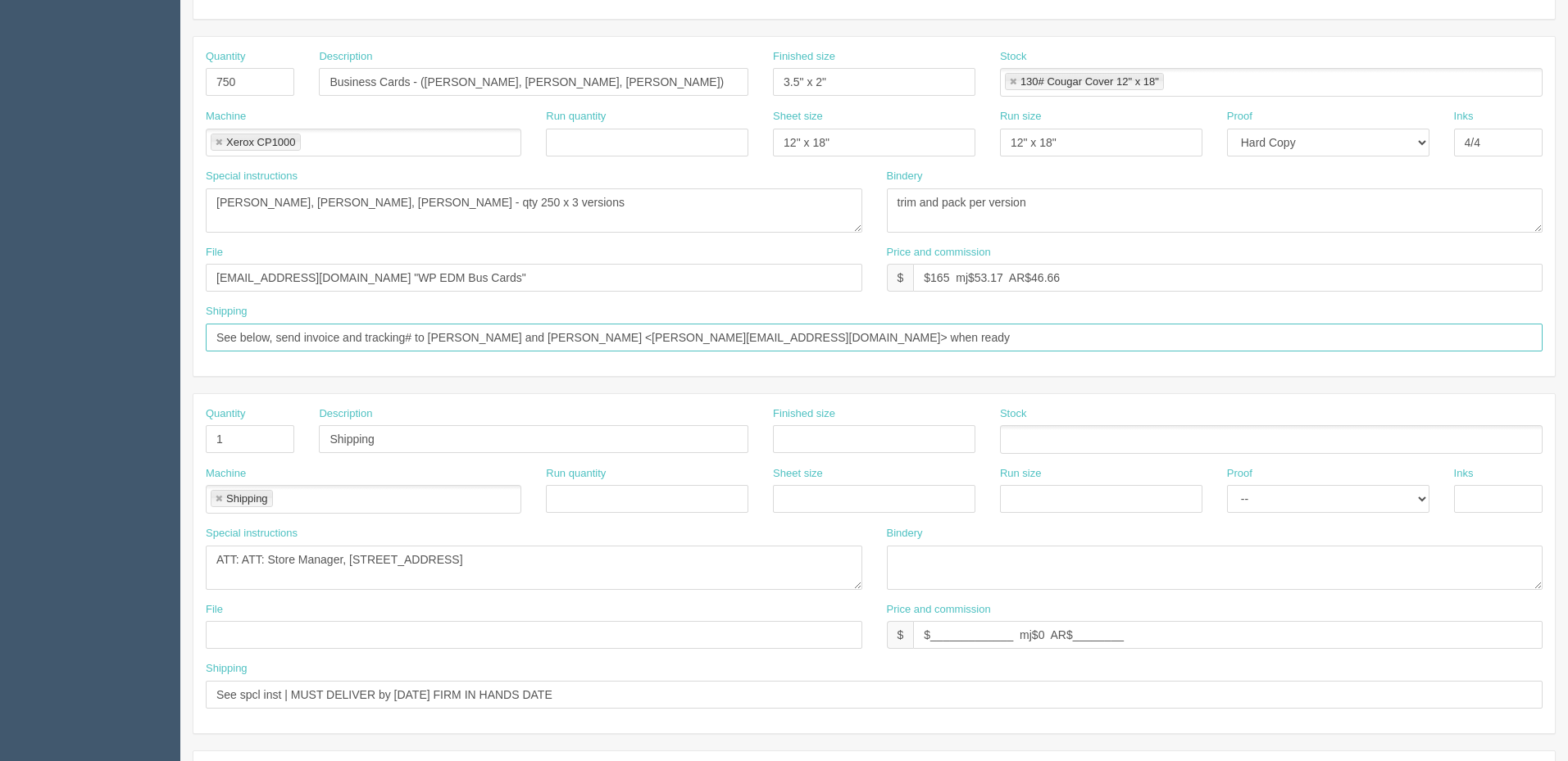
paste input "Janis Robinson <Janis"
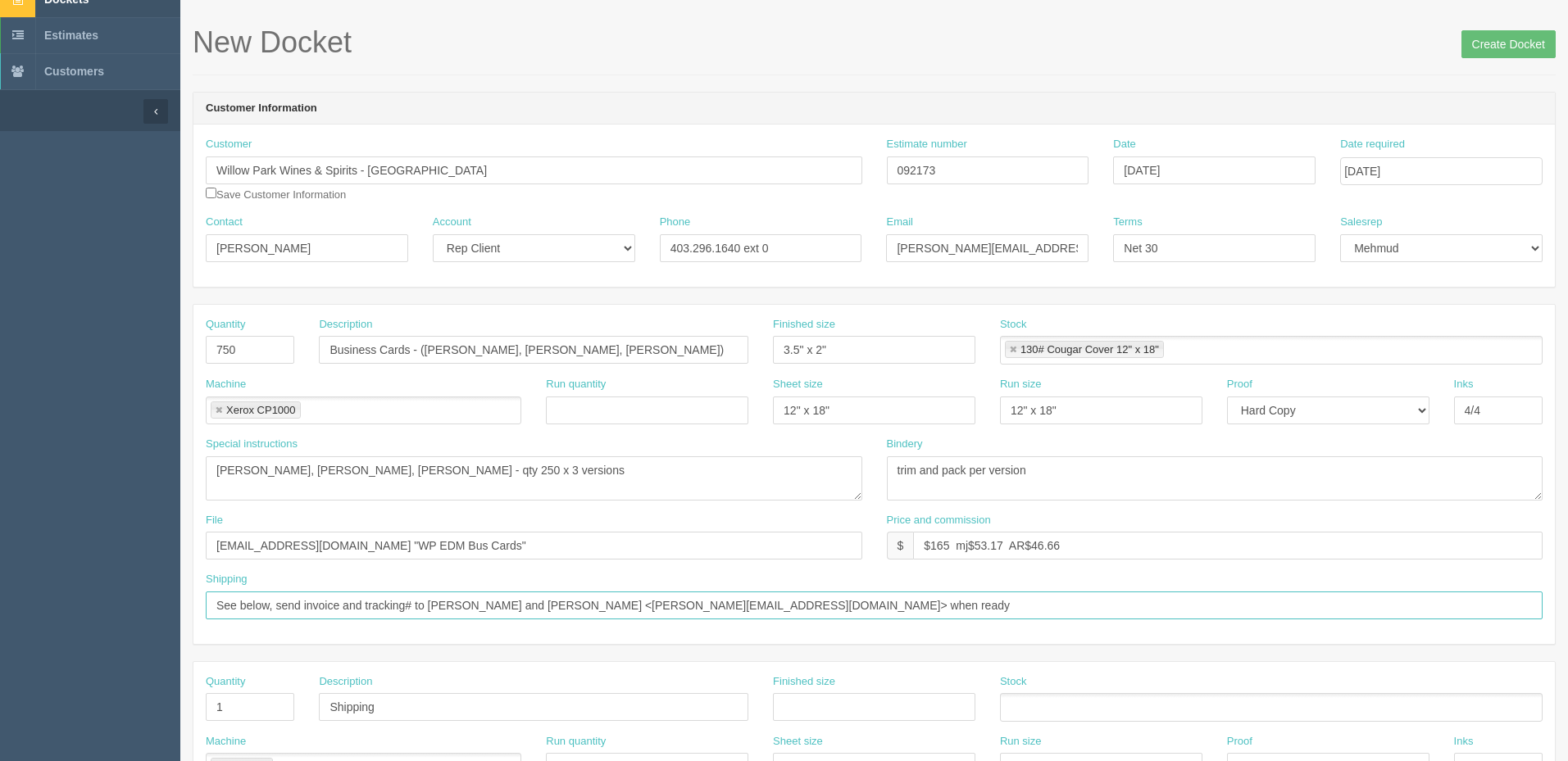
scroll to position [0, 0]
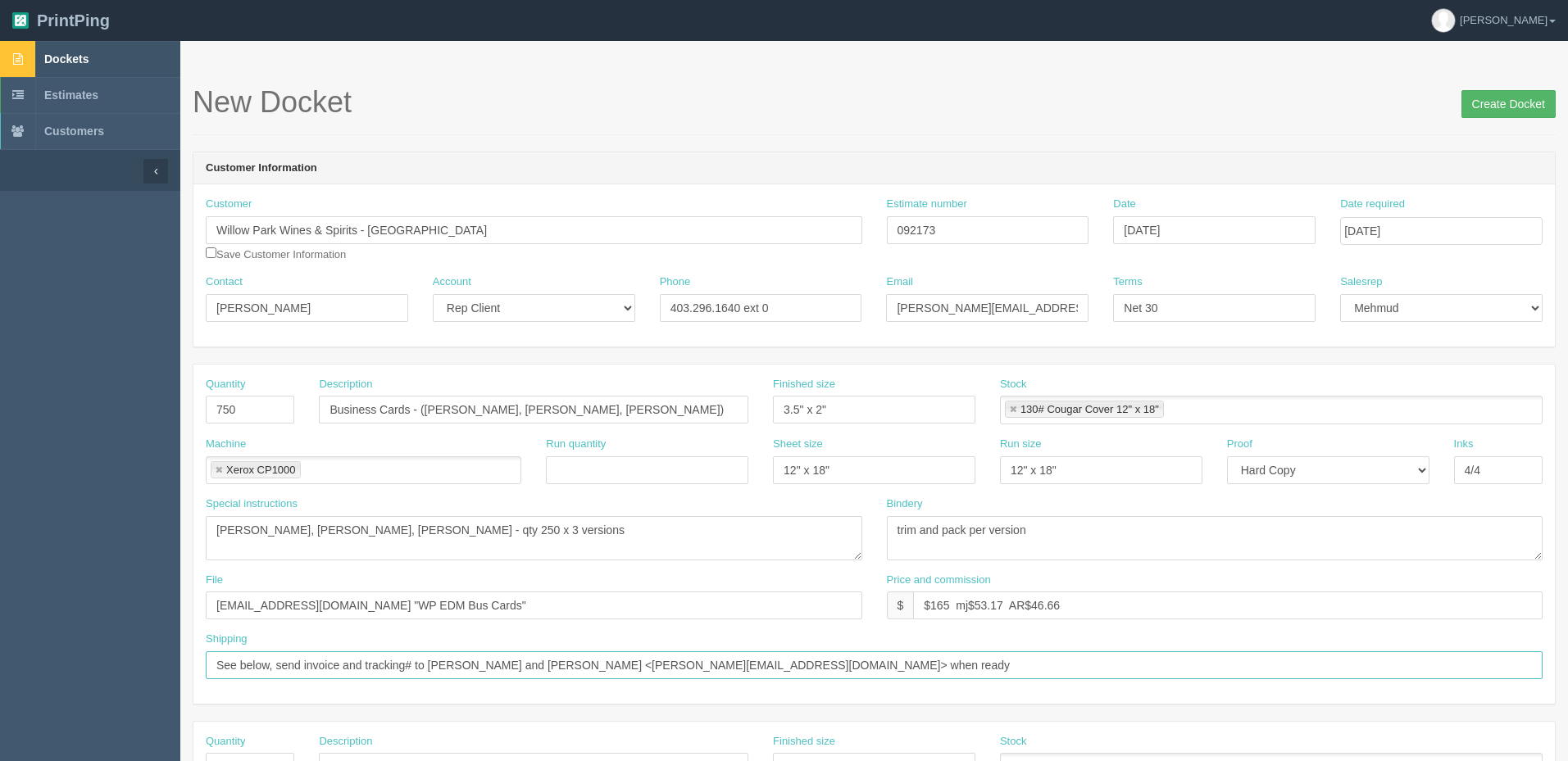
type input "See below, send invoice and tracking# to Jeff Lewis and Janis Robinson <Janis@w…"
click at [1490, 91] on input "Create Docket" at bounding box center [1508, 104] width 94 height 27
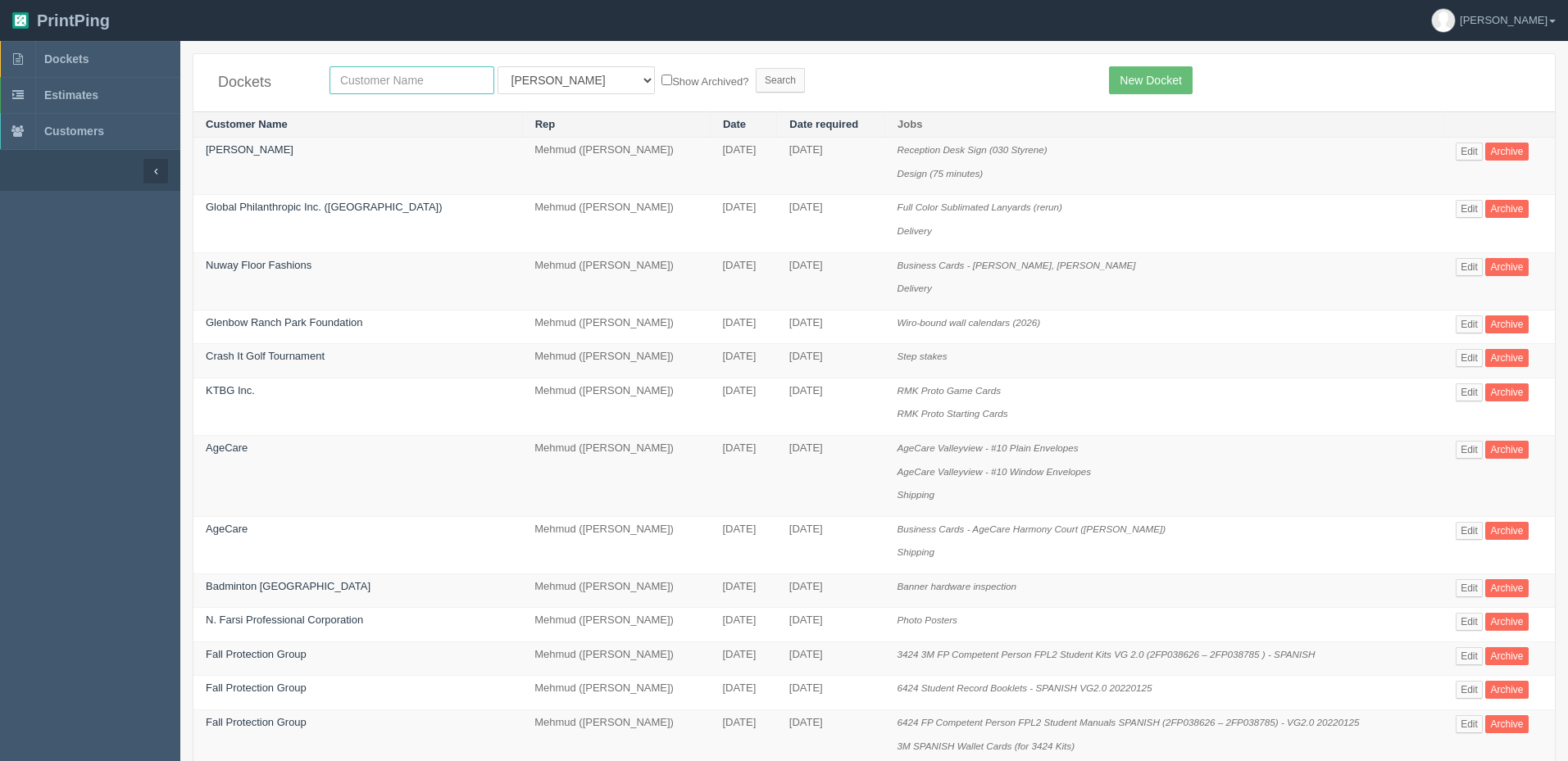
click at [443, 76] on input "text" at bounding box center [412, 81] width 165 height 27
type input "willow"
click at [756, 68] on input "Search" at bounding box center [780, 80] width 49 height 25
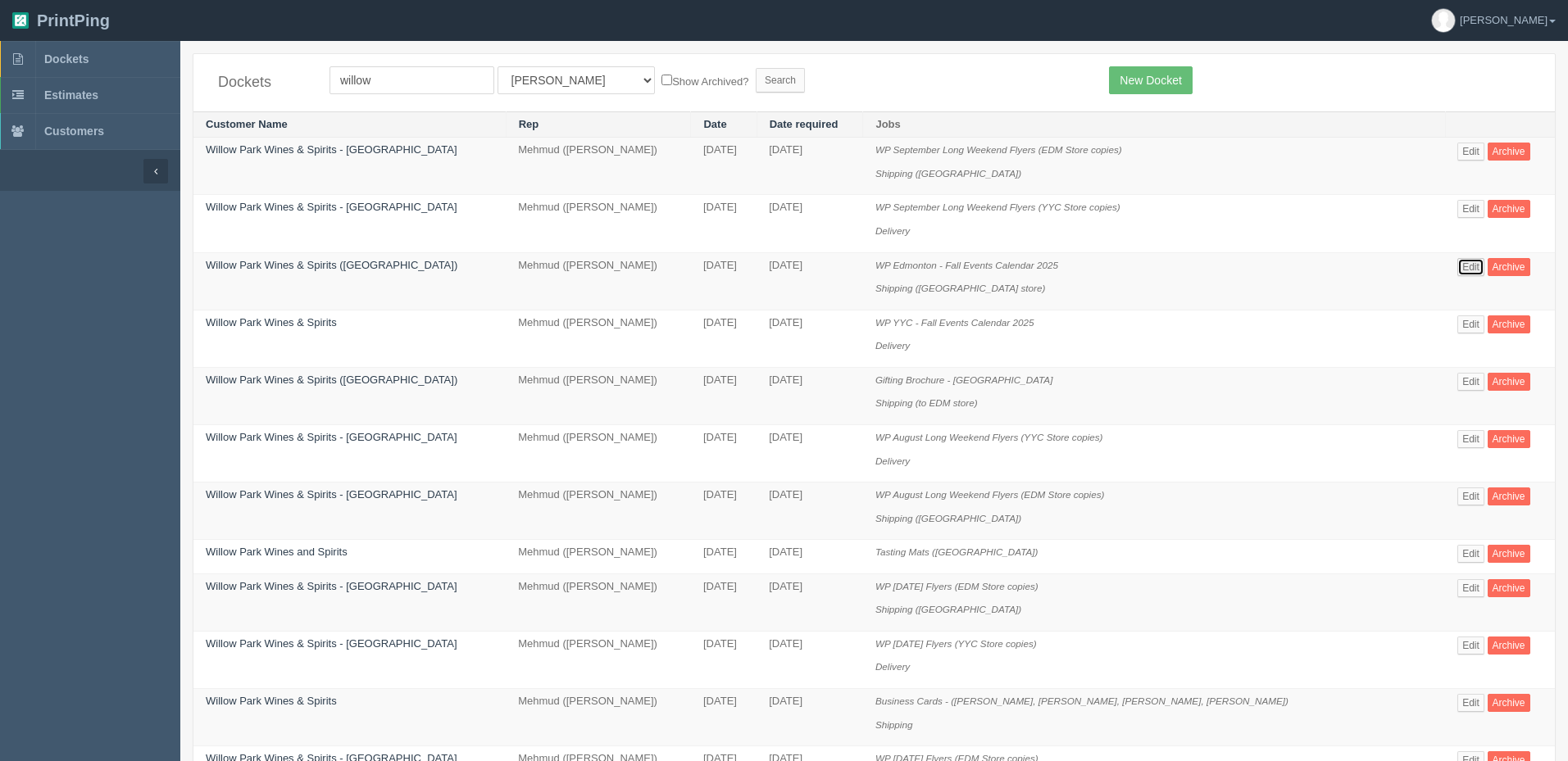
click at [1457, 265] on link "Edit" at bounding box center [1471, 267] width 28 height 18
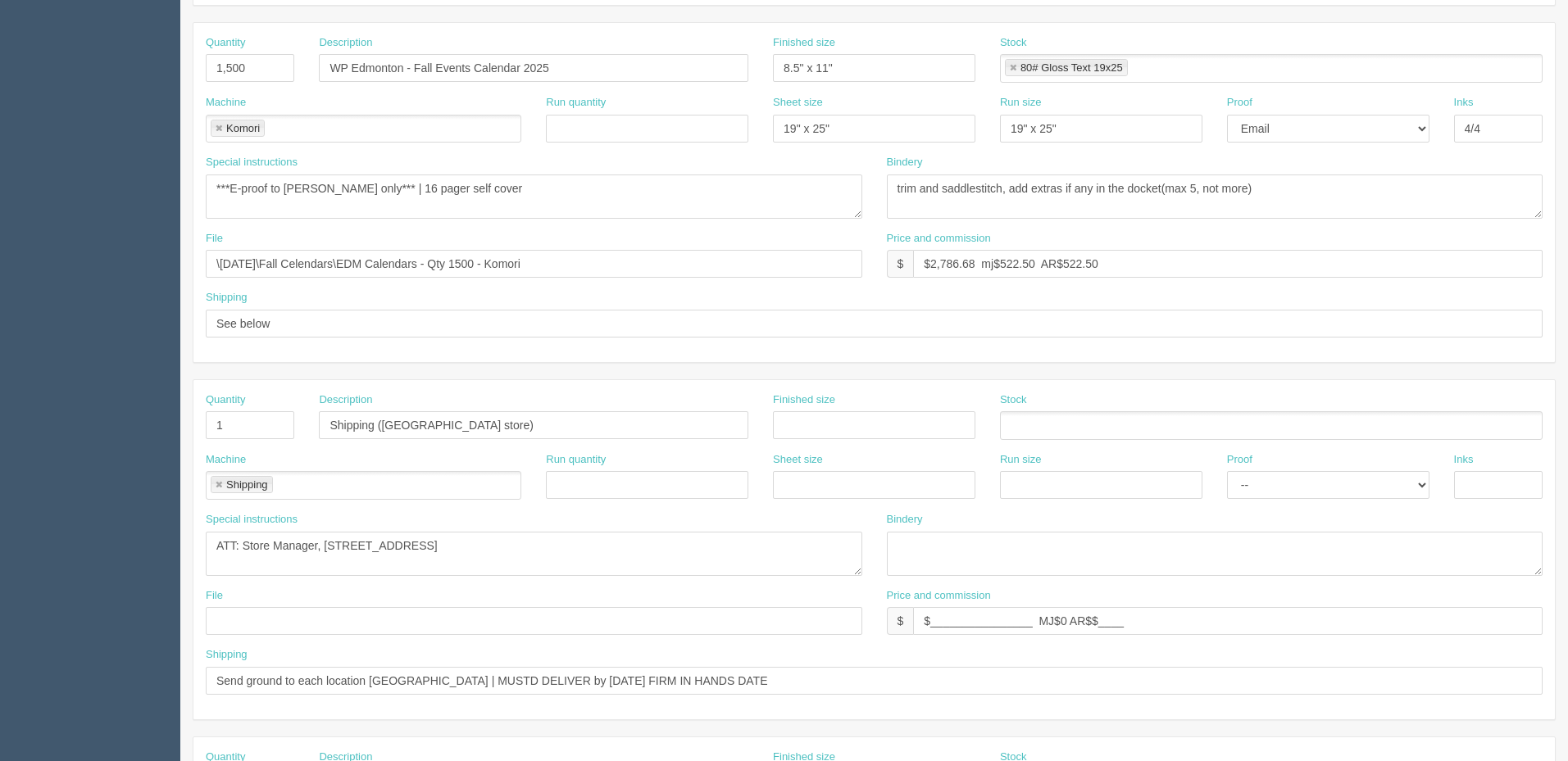
scroll to position [726, 0]
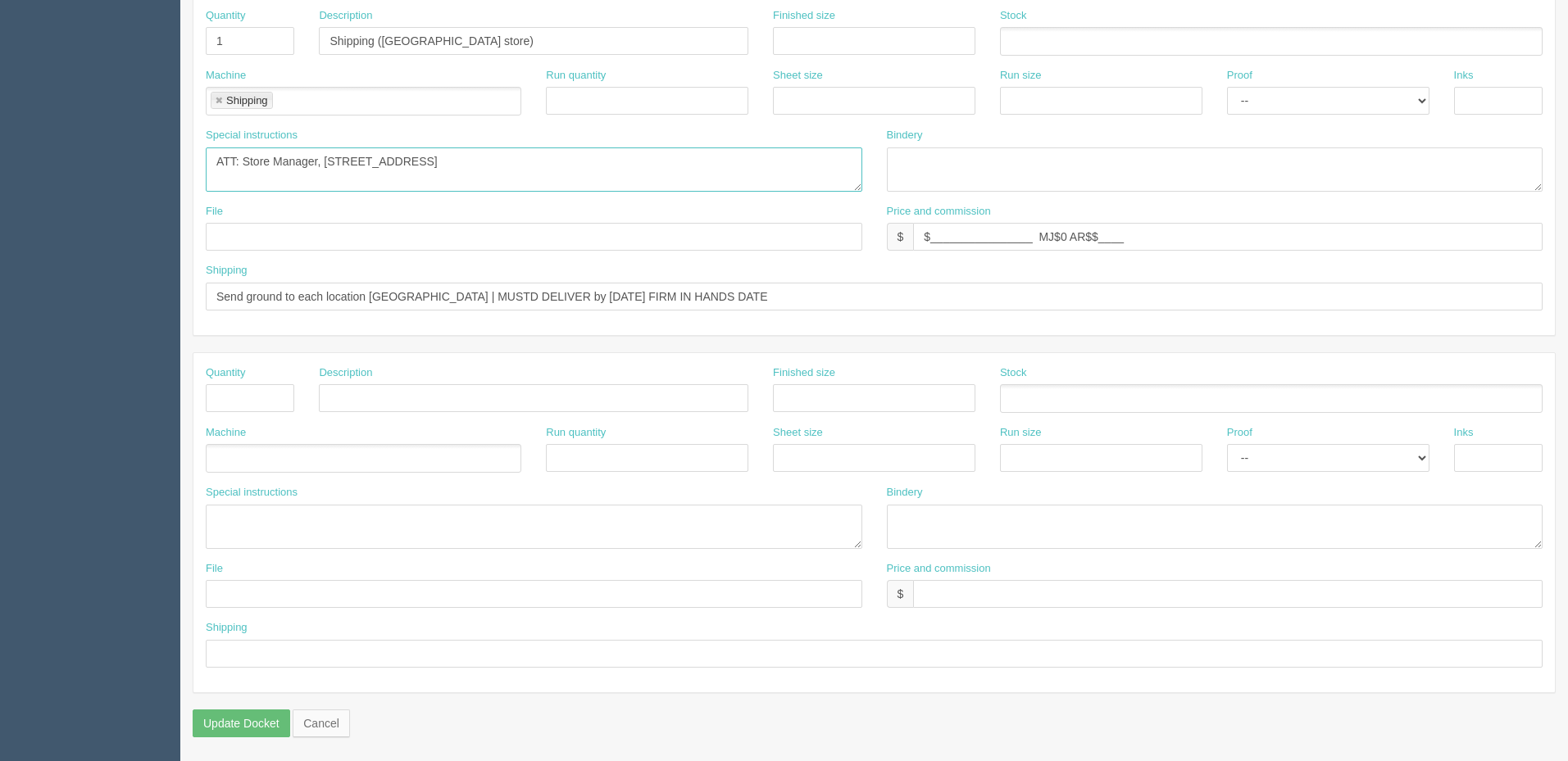
click at [475, 185] on textarea "ATT: Store Manager, 1215 175 St SW, Edmonton, AB T6W 4H3" at bounding box center [533, 169] width 656 height 44
drag, startPoint x: 770, startPoint y: 294, endPoint x: 0, endPoint y: 291, distance: 770.0
click at [20, 293] on section "Dockets Estimates Customers" at bounding box center [784, 38] width 1568 height 1446
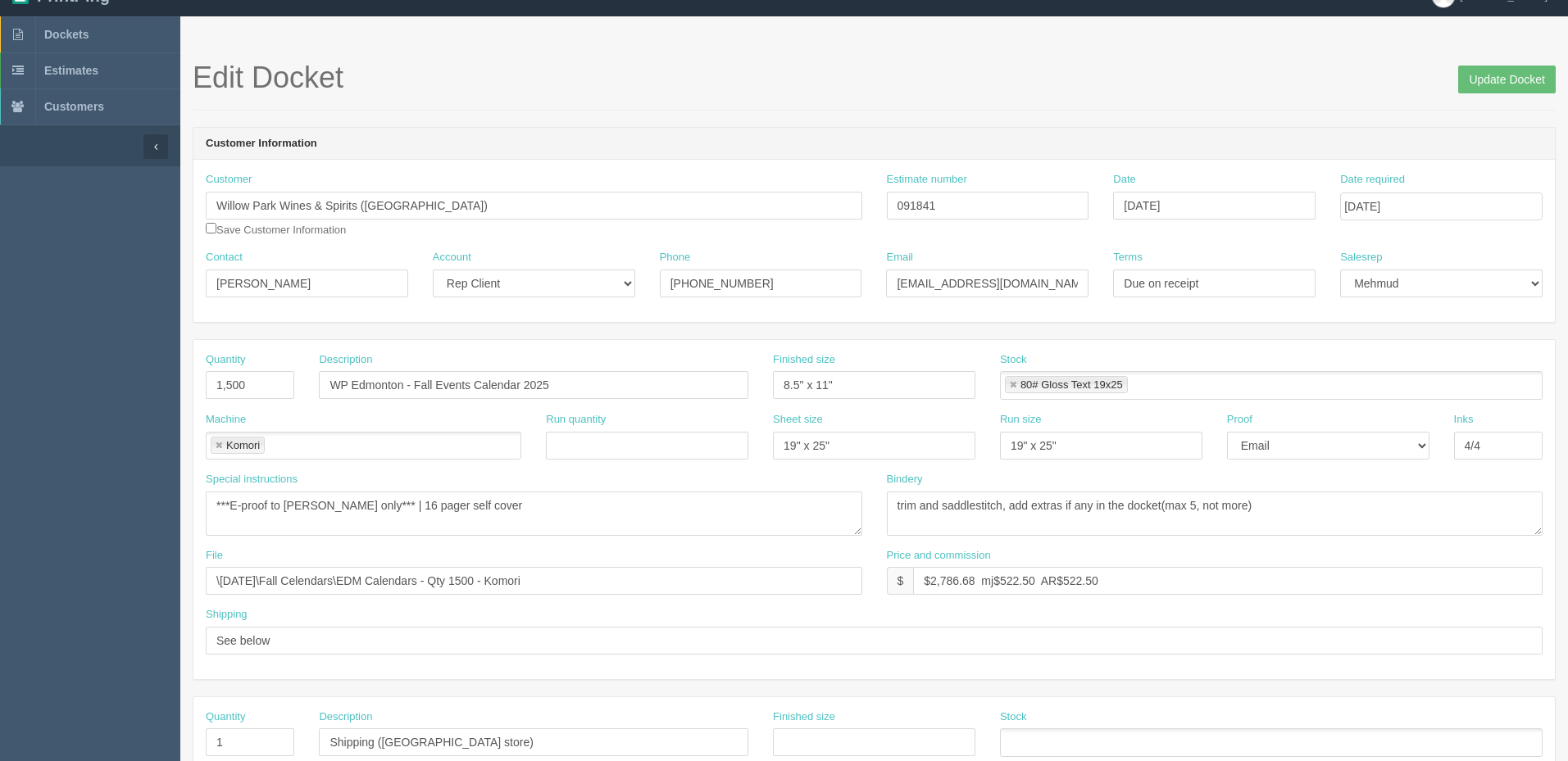
scroll to position [0, 0]
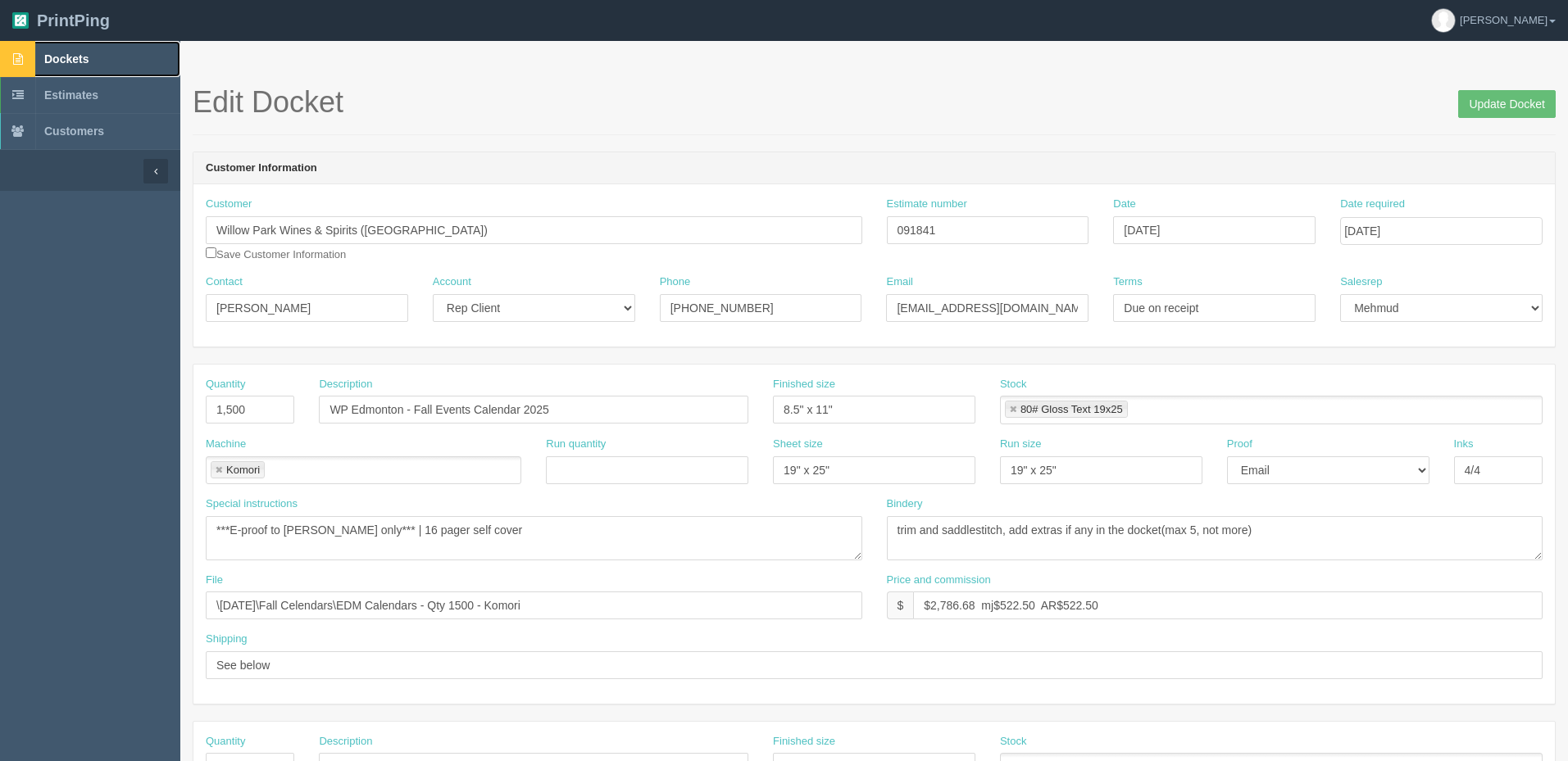
click at [132, 69] on link "Dockets" at bounding box center [89, 59] width 180 height 36
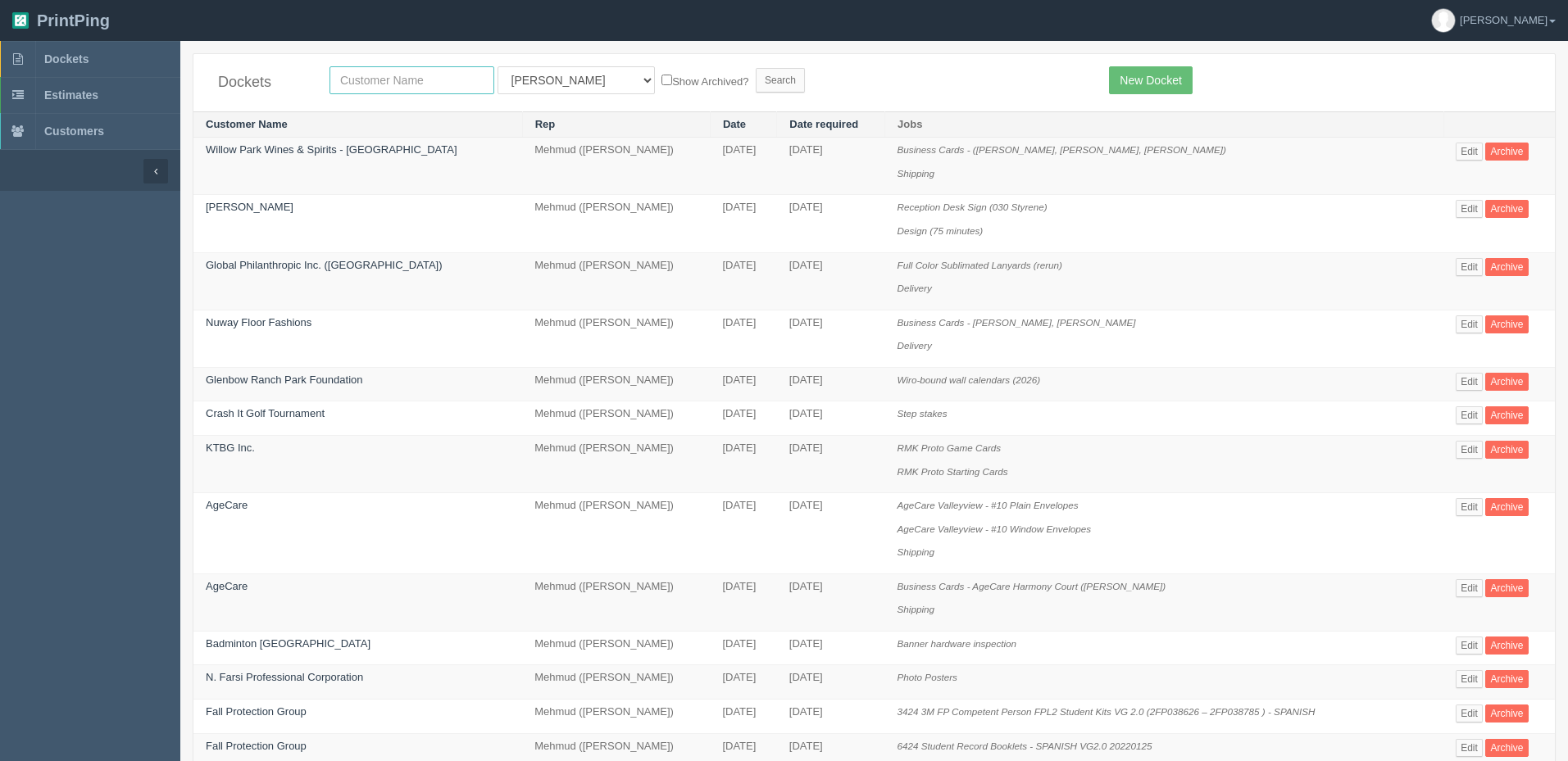
click at [380, 81] on input "text" at bounding box center [412, 81] width 165 height 27
type input "international"
click at [756, 68] on input "Search" at bounding box center [780, 80] width 49 height 25
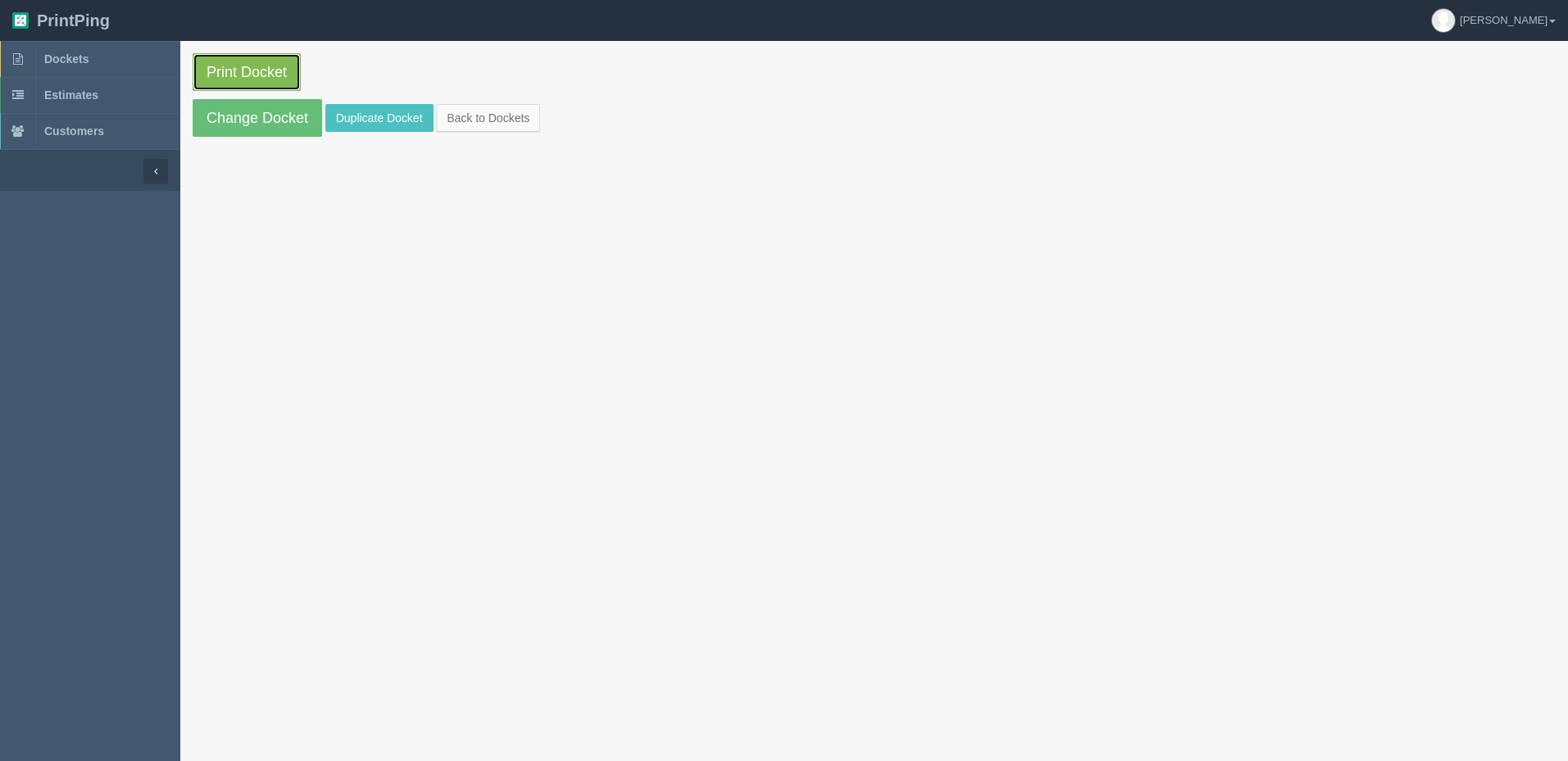
click at [253, 70] on link "Print Docket" at bounding box center [247, 72] width 108 height 37
drag, startPoint x: 128, startPoint y: 54, endPoint x: 218, endPoint y: 44, distance: 90.6
click at [128, 54] on link "Dockets" at bounding box center [89, 59] width 180 height 36
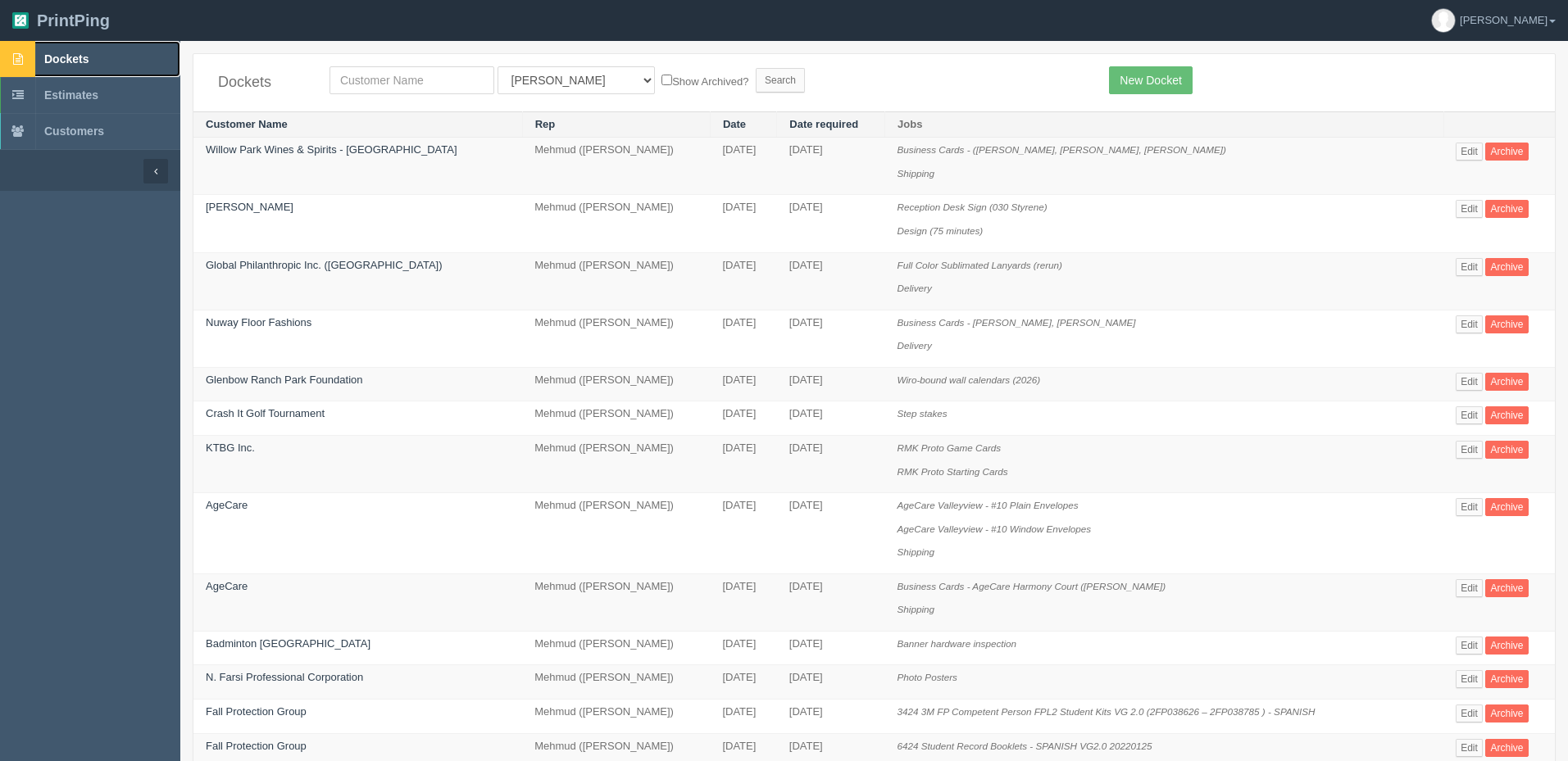
click at [109, 61] on link "Dockets" at bounding box center [89, 59] width 180 height 36
click at [88, 60] on span "Dockets" at bounding box center [66, 58] width 44 height 13
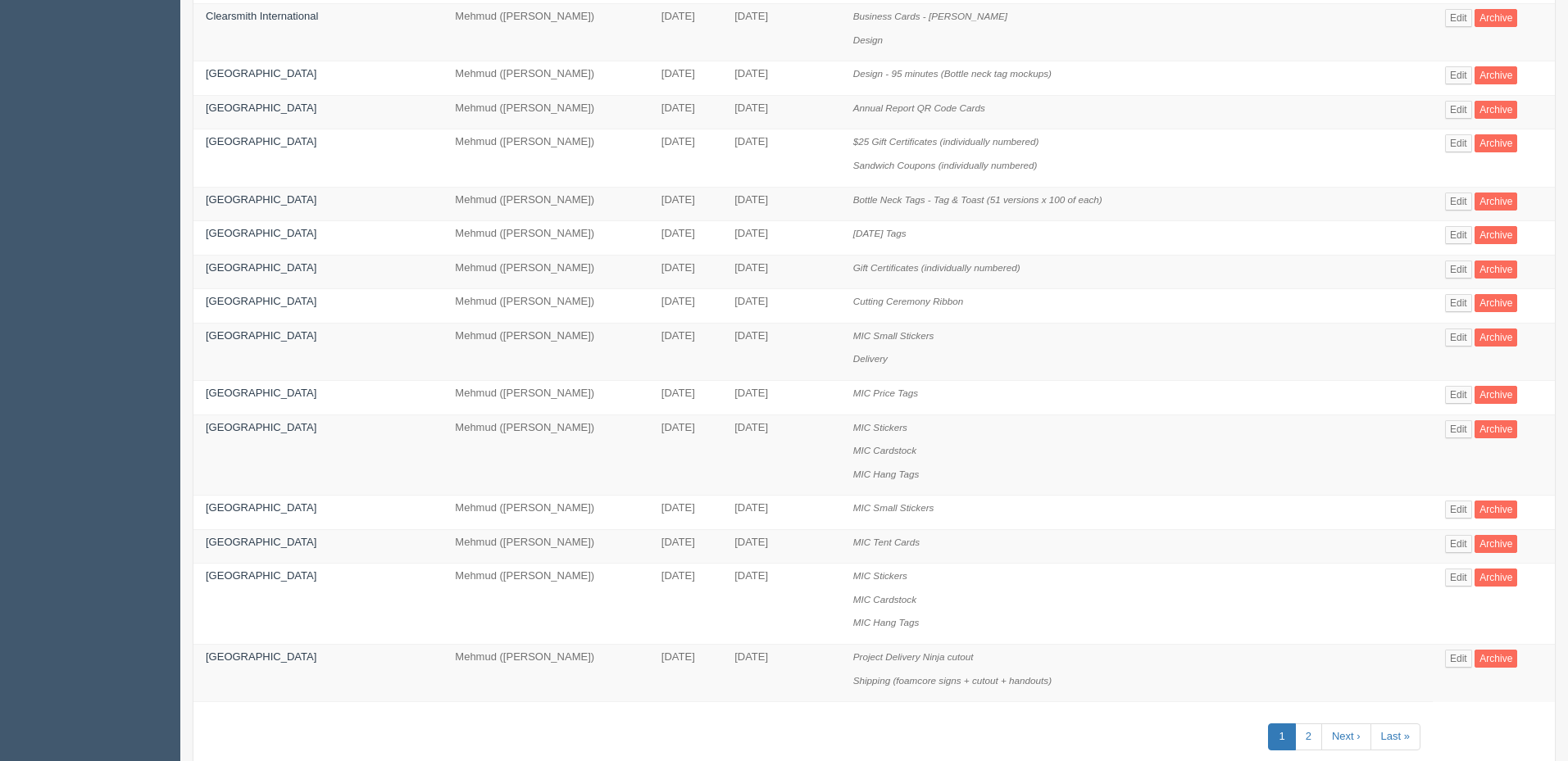
scroll to position [611, 0]
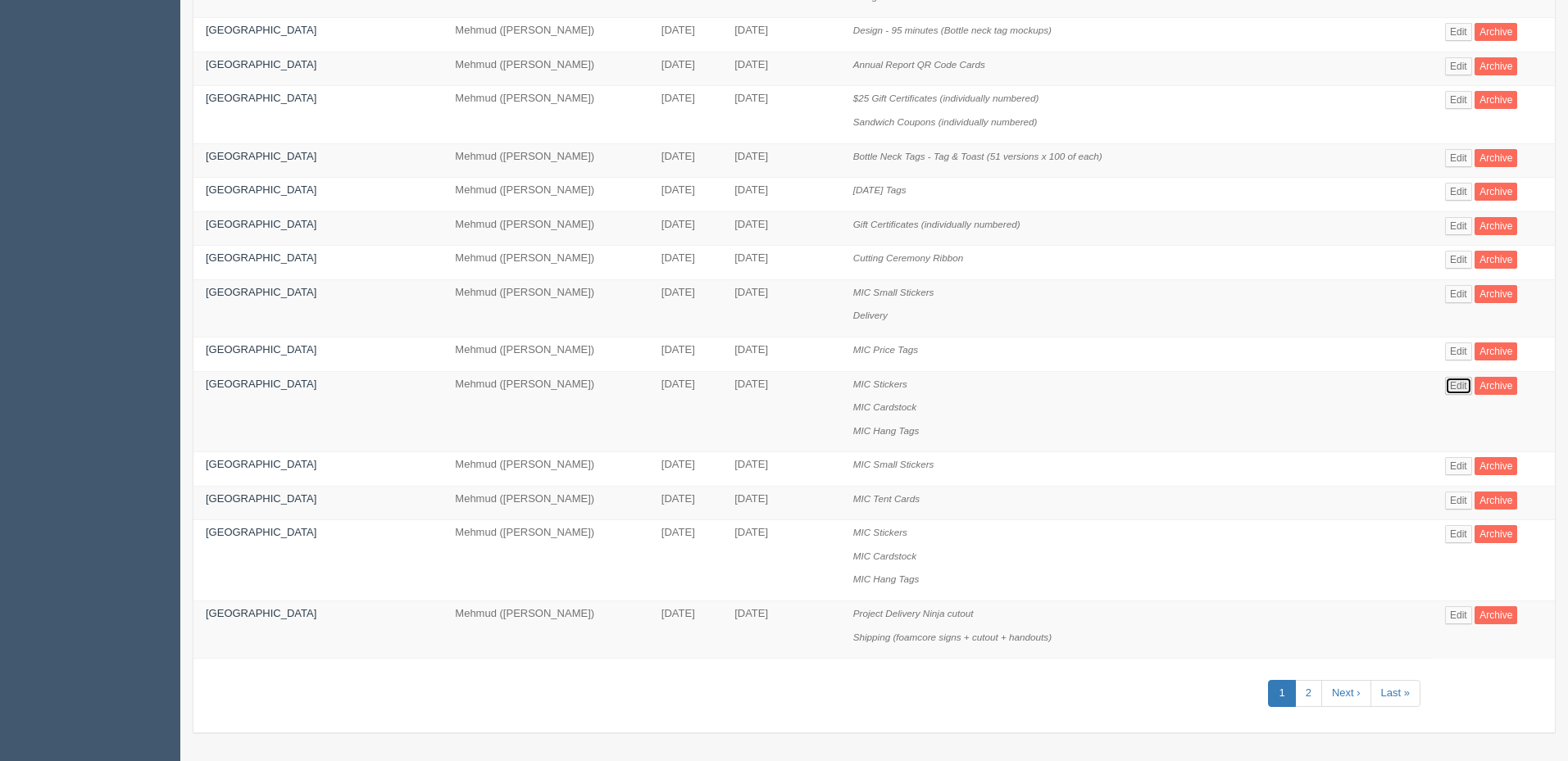
click at [1458, 386] on link "Edit" at bounding box center [1458, 386] width 28 height 18
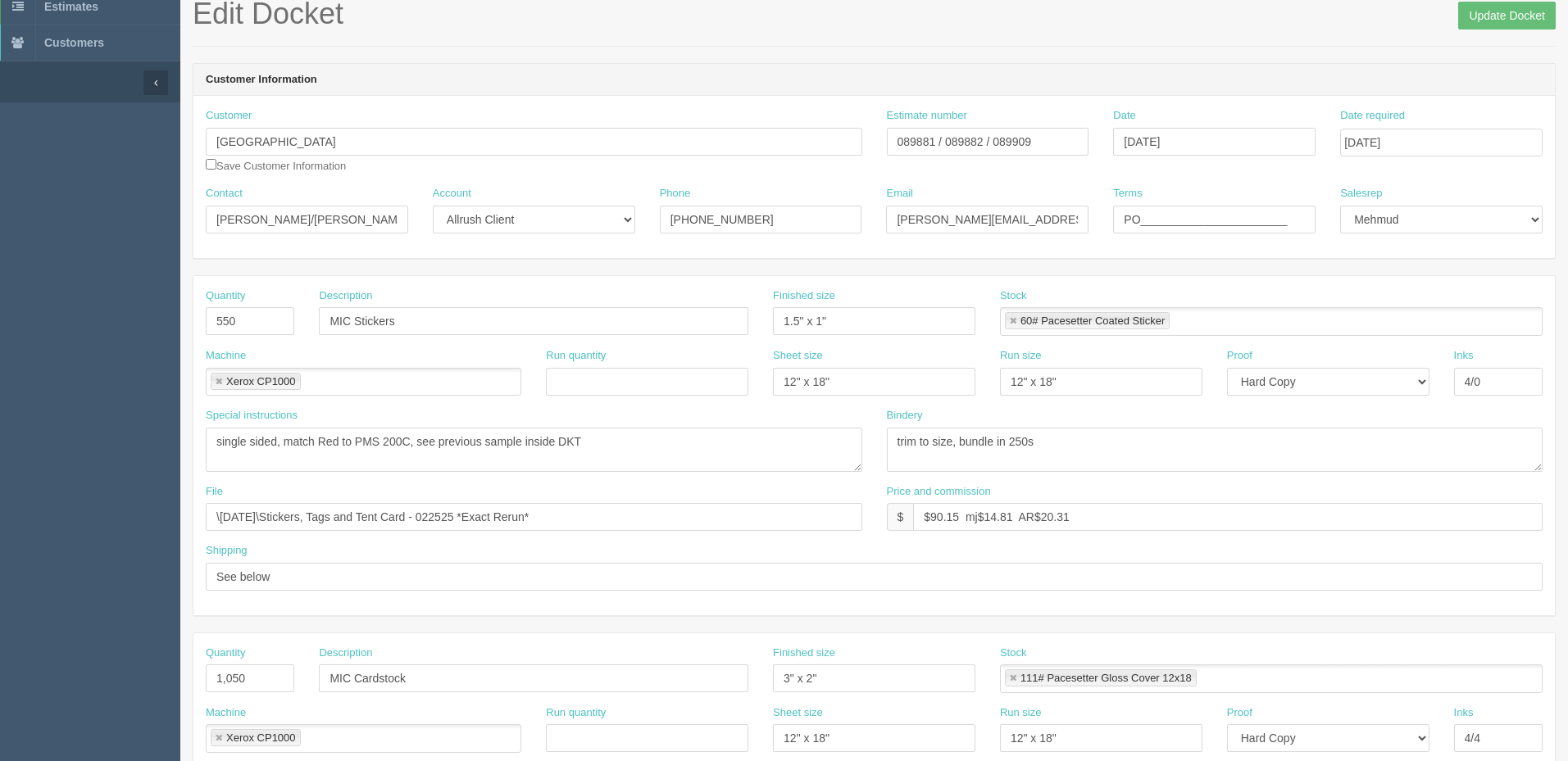
scroll to position [726, 0]
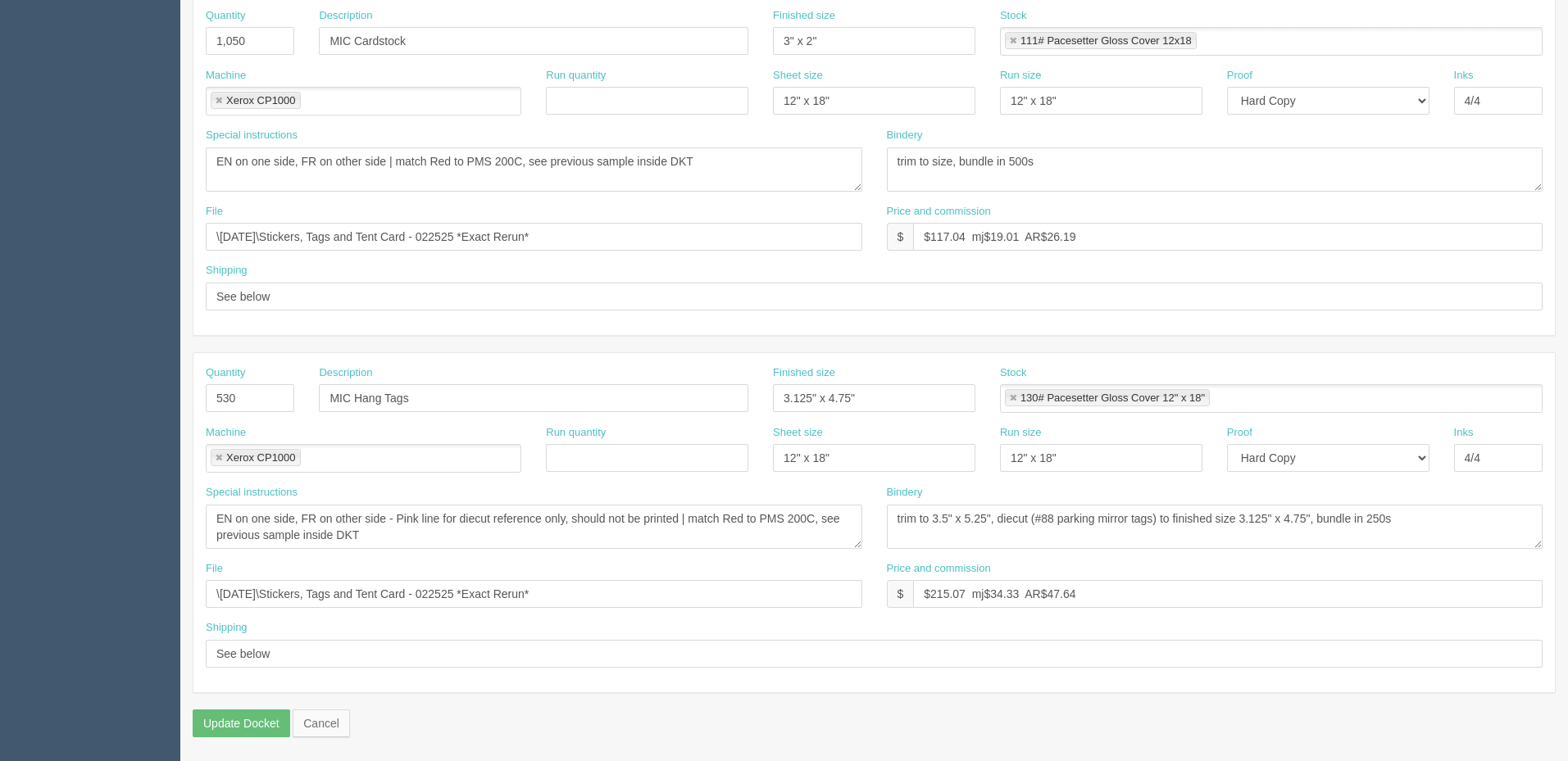
scroll to position [611, 0]
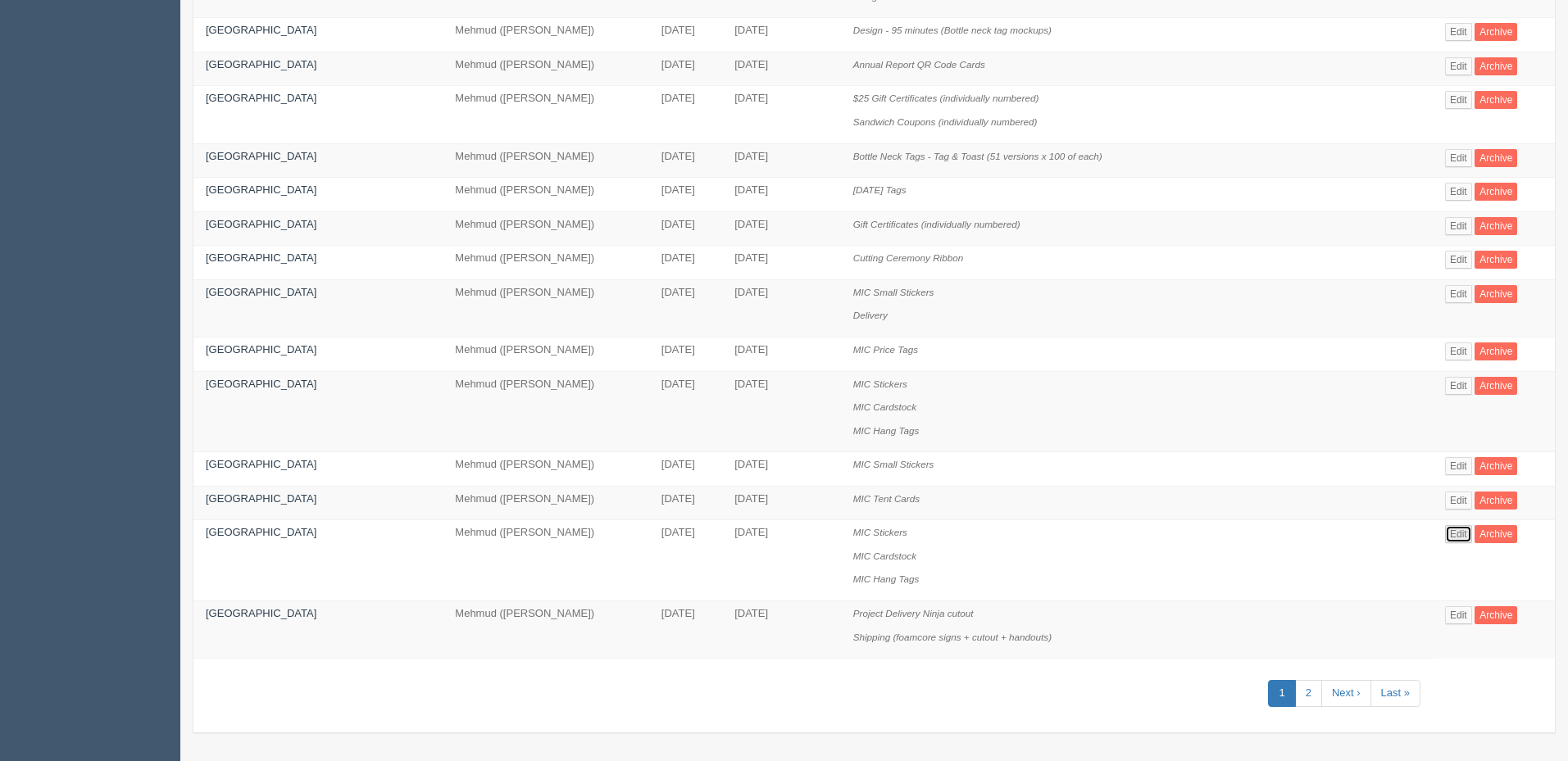
click at [1455, 534] on link "Edit" at bounding box center [1458, 534] width 28 height 18
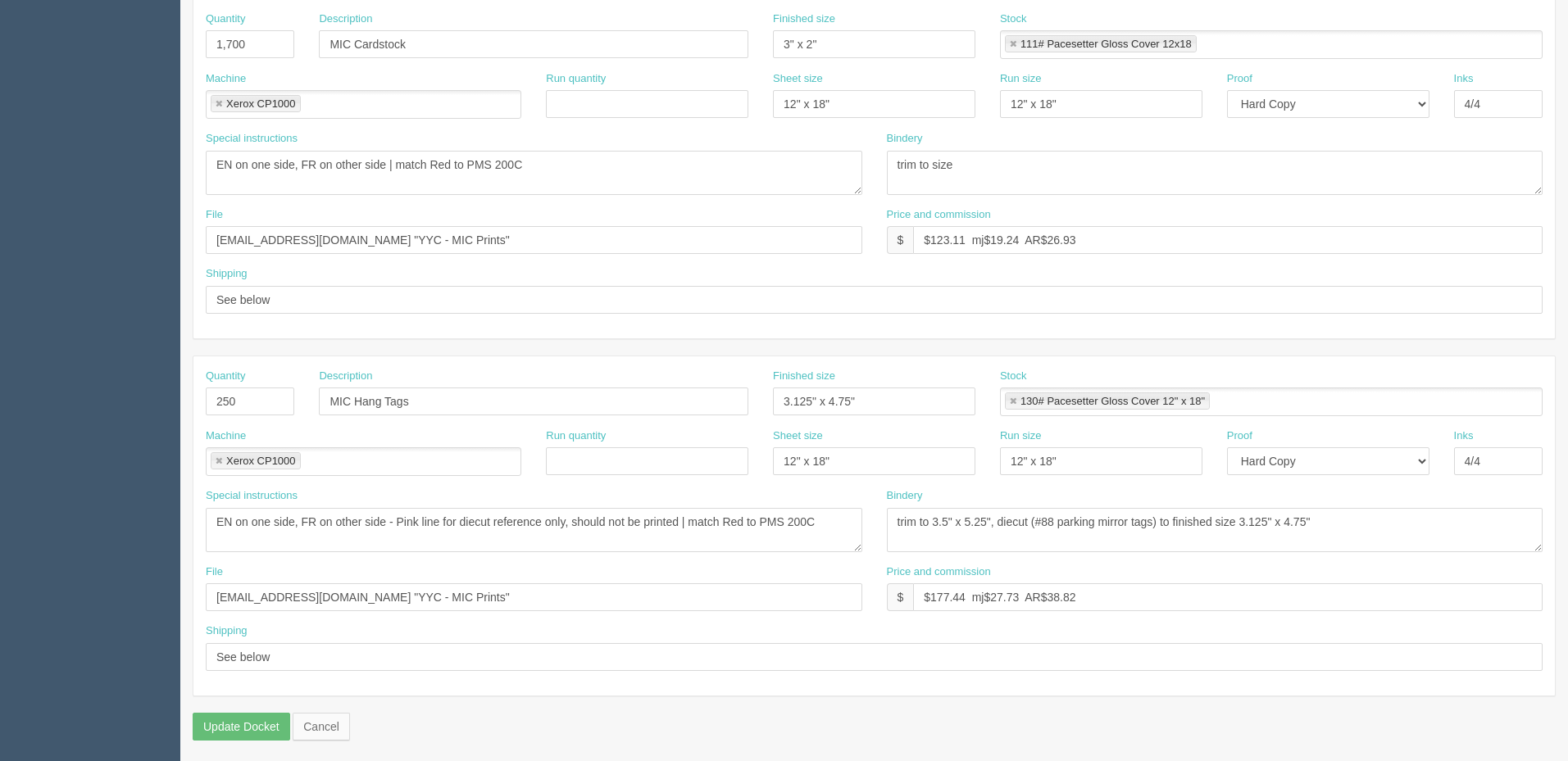
scroll to position [726, 0]
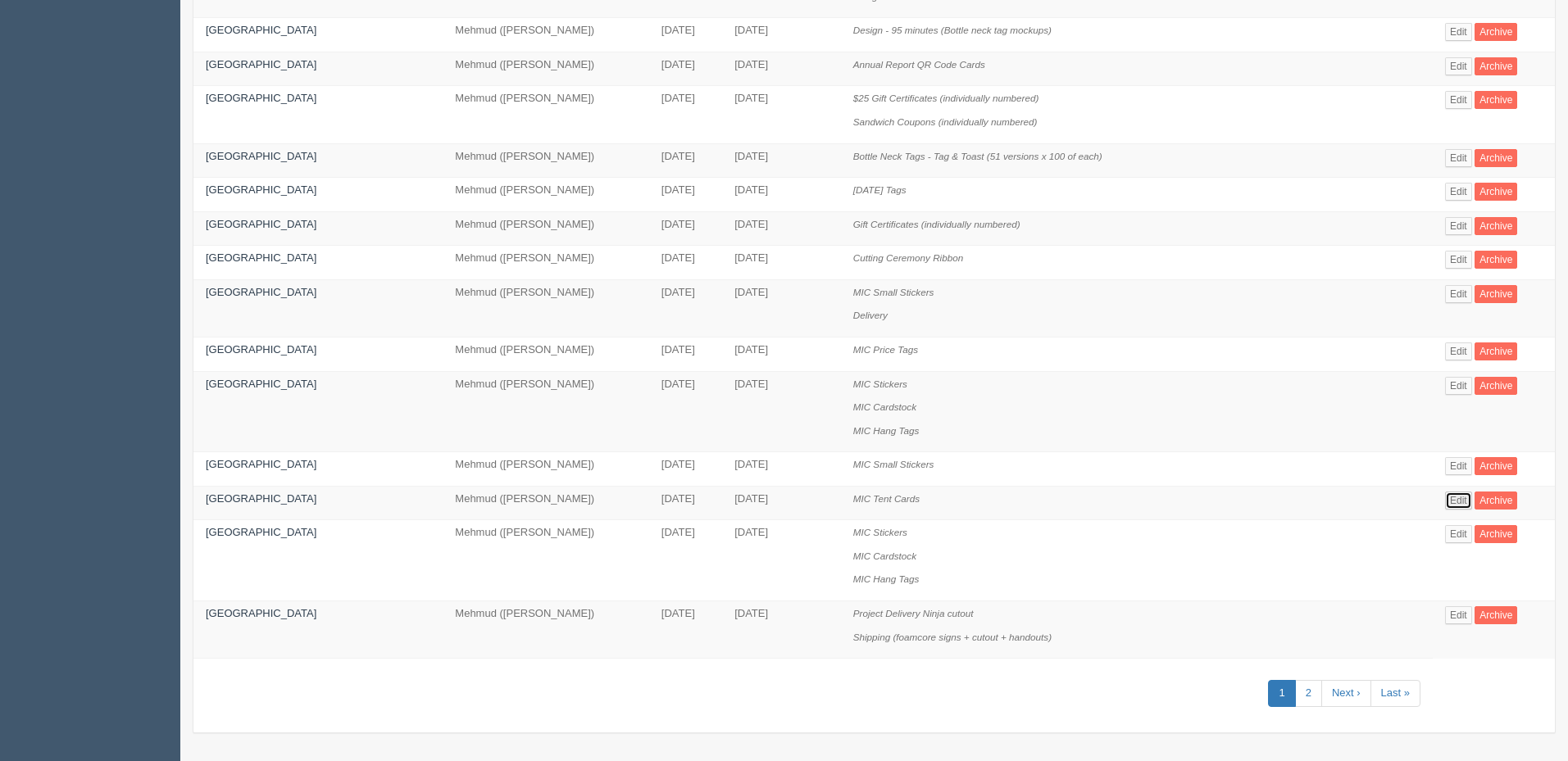
click at [1459, 498] on link "Edit" at bounding box center [1458, 500] width 28 height 18
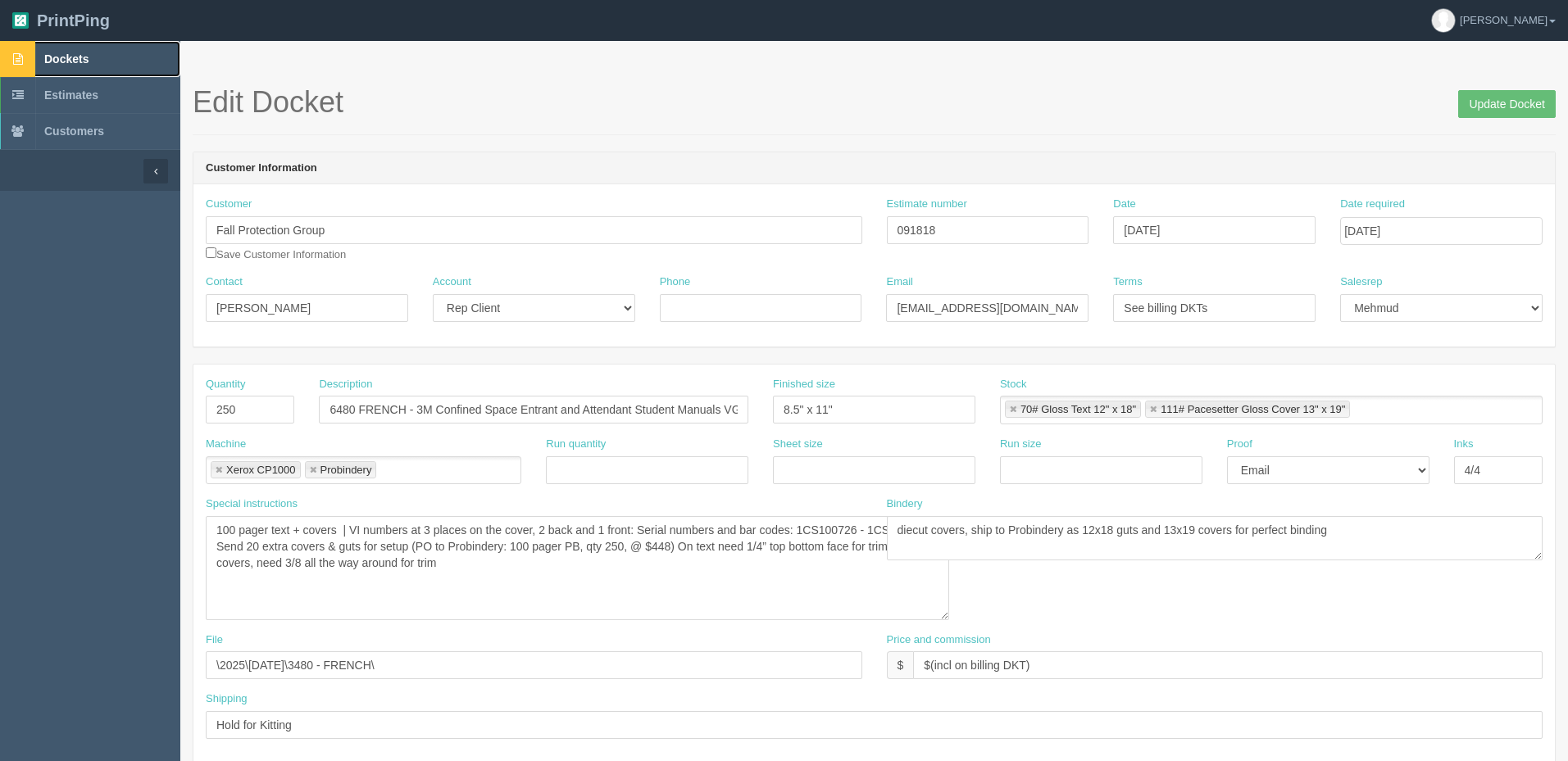
click at [123, 55] on link "Dockets" at bounding box center [89, 59] width 180 height 36
